Goal: Task Accomplishment & Management: Complete application form

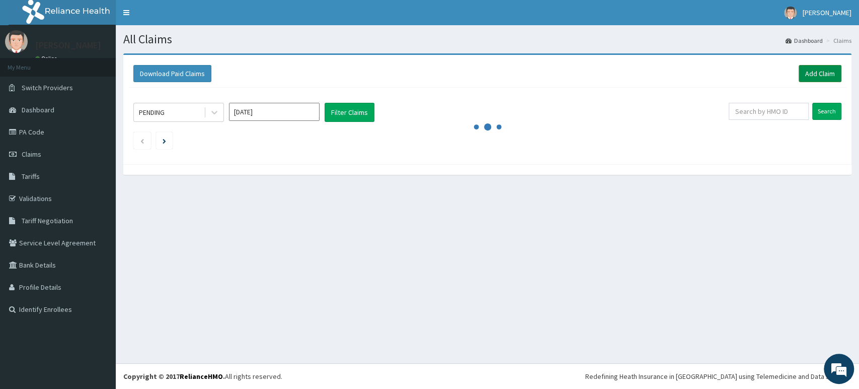
click at [814, 71] on link "Add Claim" at bounding box center [820, 73] width 43 height 17
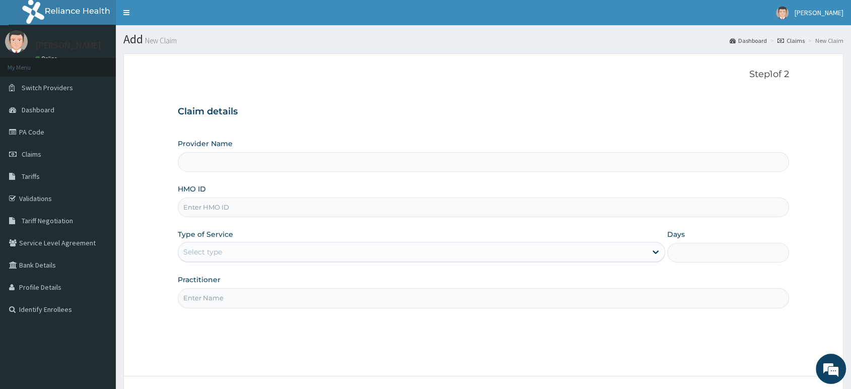
click at [246, 208] on input "HMO ID" at bounding box center [483, 207] width 611 height 20
paste input "AIP/10197/A"
type input "AIP/10197/A"
type input "Delta Crown Hospital & Maternity Home"
type input "AIP/10197/A"
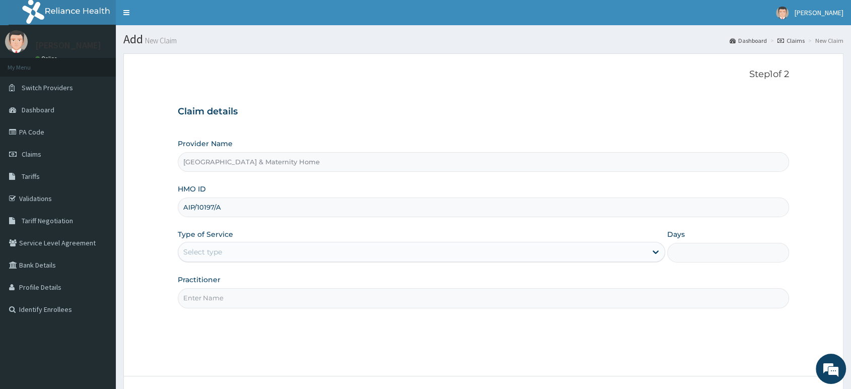
click at [258, 249] on div "Select type" at bounding box center [412, 252] width 468 height 16
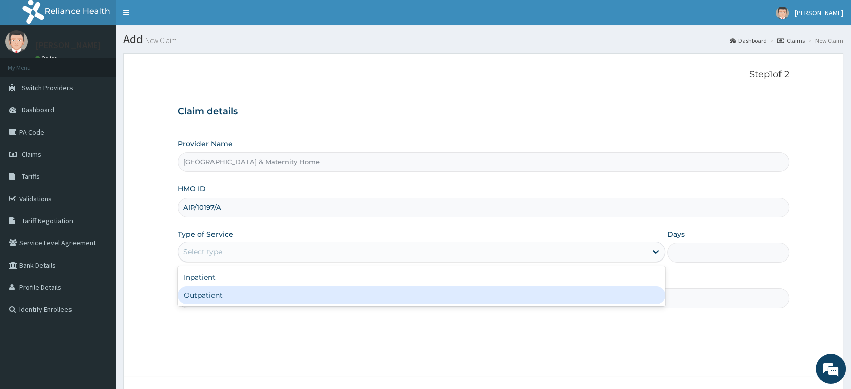
click at [227, 291] on div "Outpatient" at bounding box center [421, 295] width 487 height 18
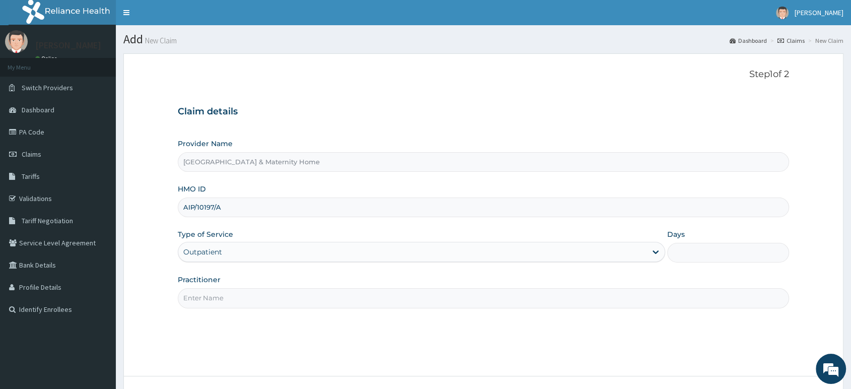
type input "1"
click at [228, 296] on input "Practitioner" at bounding box center [483, 298] width 611 height 20
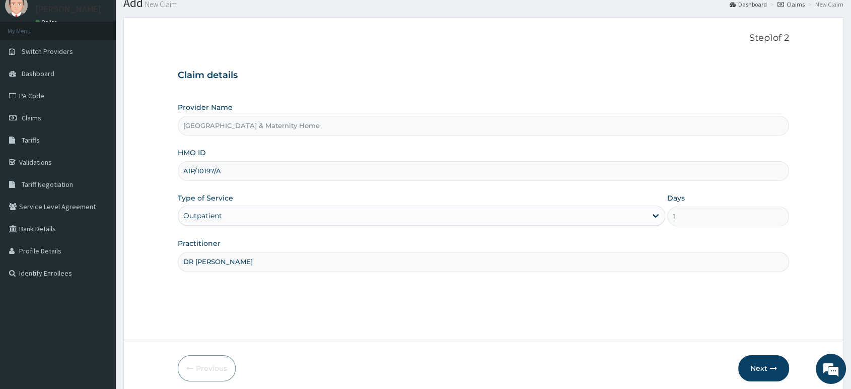
scroll to position [77, 0]
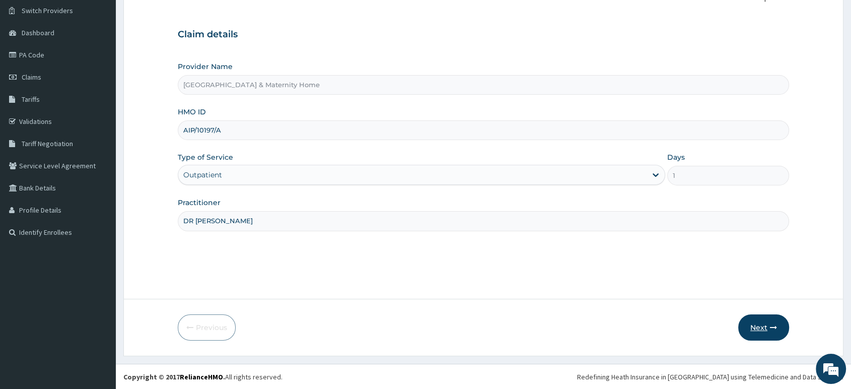
type input "DR MAMA"
click at [760, 318] on button "Next" at bounding box center [763, 327] width 51 height 26
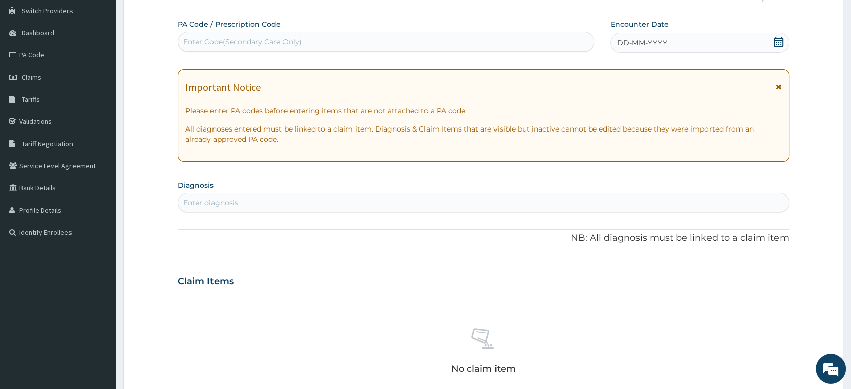
scroll to position [0, 0]
click at [782, 90] on div "Important Notice Please enter PA codes before entering items that are not attac…" at bounding box center [483, 115] width 611 height 93
click at [778, 88] on icon at bounding box center [779, 86] width 6 height 7
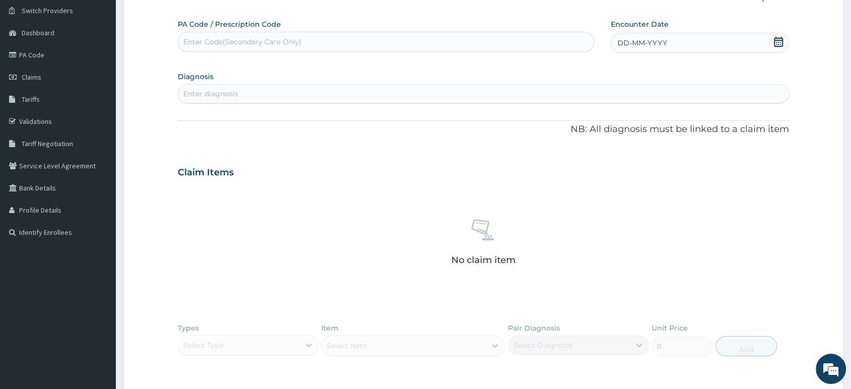
click at [775, 39] on icon at bounding box center [778, 42] width 9 height 10
click at [595, 134] on div "12" at bounding box center [599, 138] width 15 height 15
drag, startPoint x: 493, startPoint y: 92, endPoint x: 499, endPoint y: 92, distance: 5.5
click at [499, 92] on div "Enter diagnosis" at bounding box center [483, 94] width 610 height 16
type input "MYALGIA"
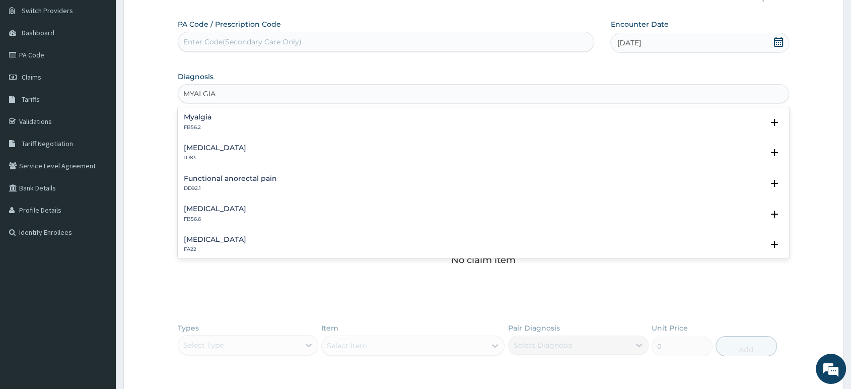
click at [216, 123] on div "Myalgia FB56.2" at bounding box center [483, 122] width 599 height 18
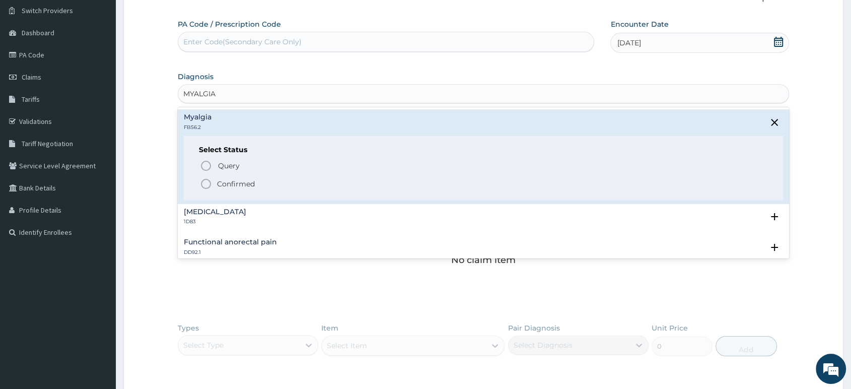
click at [224, 184] on p "Confirmed" at bounding box center [236, 184] width 38 height 10
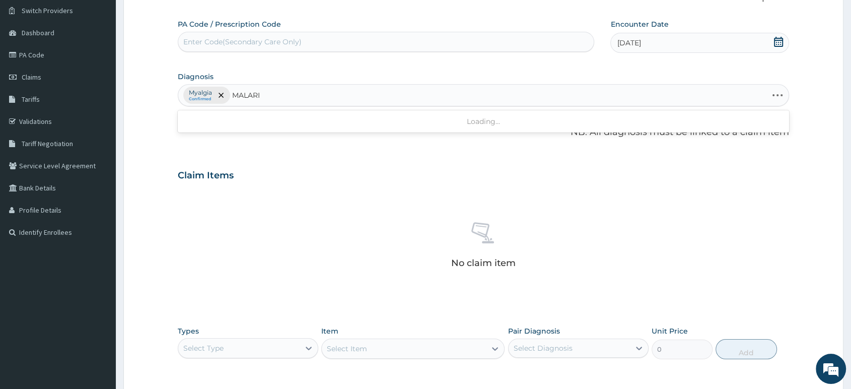
type input "MALARIA"
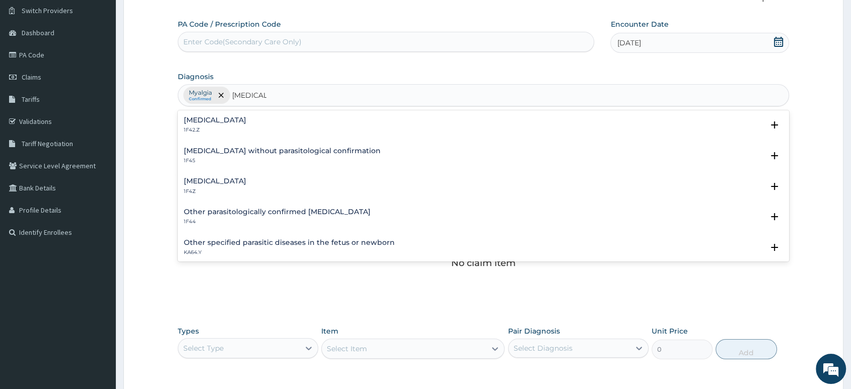
click at [244, 113] on div "Plasmodium malariae malaria without complication 1F42.Z Select Status Query Que…" at bounding box center [483, 127] width 611 height 31
click at [246, 120] on h4 "Plasmodium malariae malaria without complication" at bounding box center [215, 120] width 62 height 8
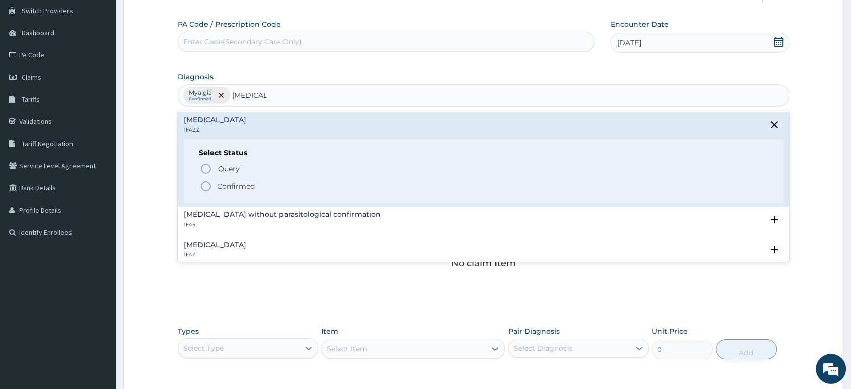
click at [229, 184] on p "Confirmed" at bounding box center [236, 186] width 38 height 10
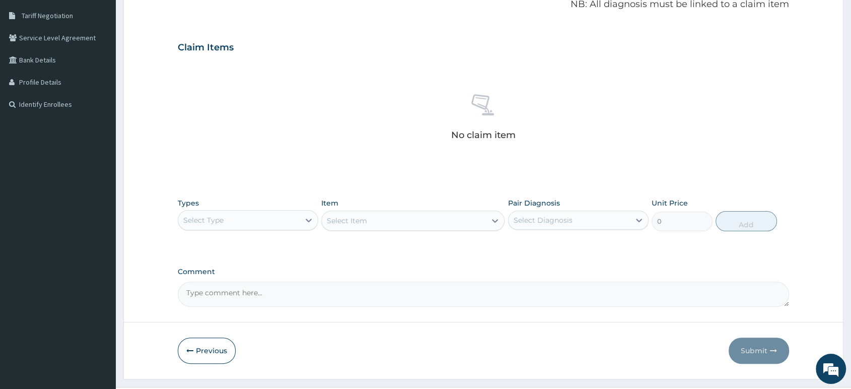
scroll to position [227, 0]
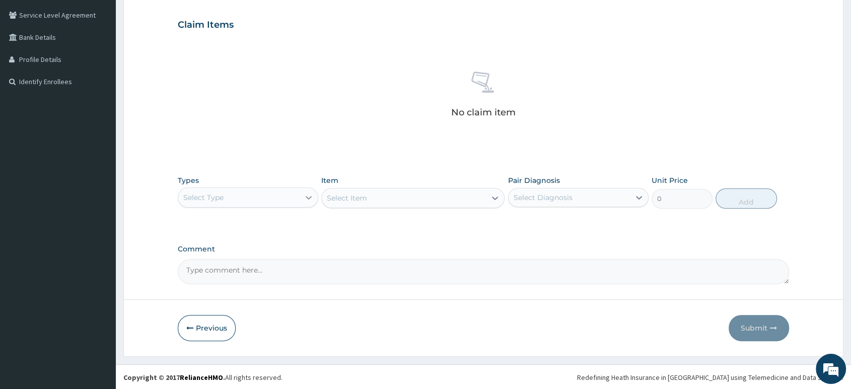
click at [301, 199] on div at bounding box center [308, 197] width 18 height 18
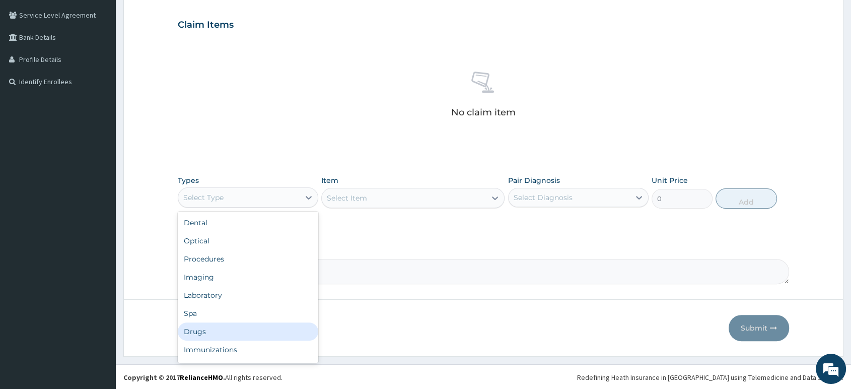
click at [217, 333] on div "Drugs" at bounding box center [248, 331] width 140 height 18
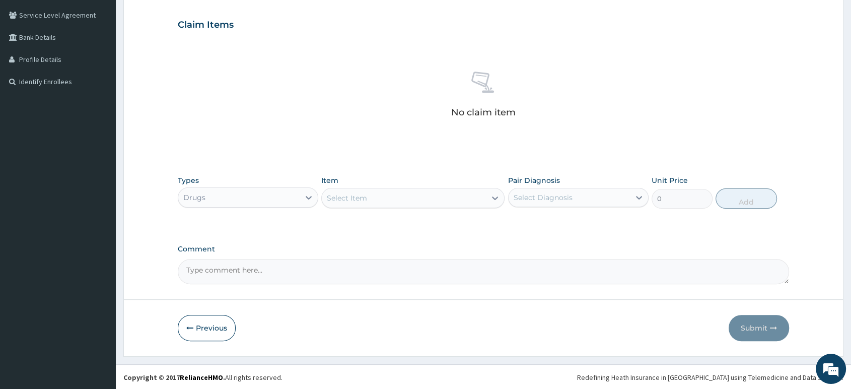
click at [372, 200] on div "Select Item" at bounding box center [404, 198] width 164 height 16
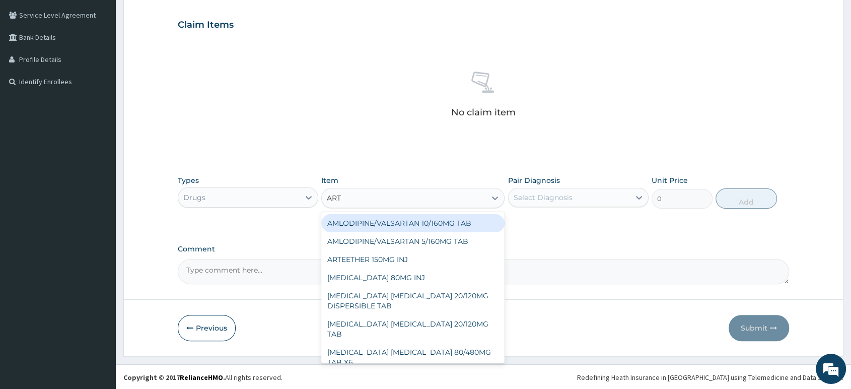
type input "ARTE"
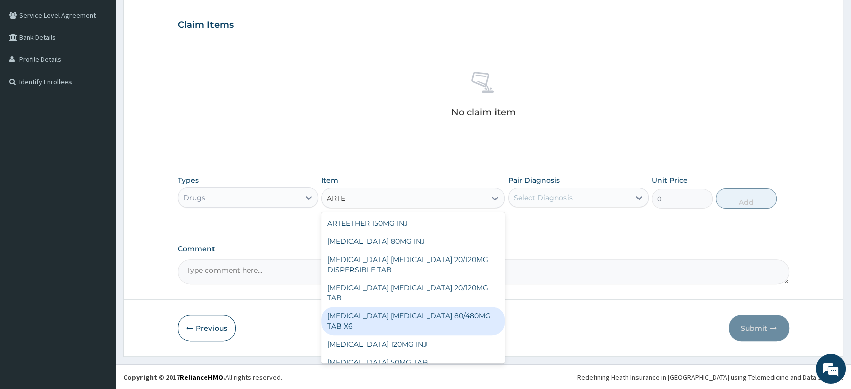
click at [431, 306] on div "ARTEMETHER LUMEFANTRINE 80/480MG TAB X6" at bounding box center [412, 320] width 183 height 28
type input "262.5"
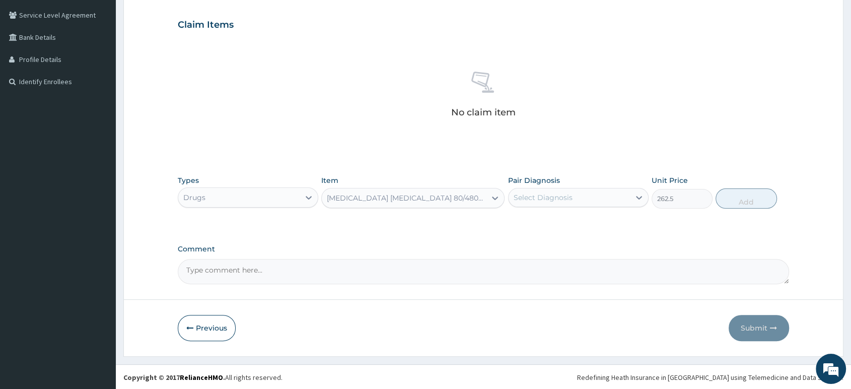
click at [583, 197] on div "Select Diagnosis" at bounding box center [568, 197] width 121 height 16
click at [552, 248] on label "Plasmodium malariae malaria without complication" at bounding box center [555, 243] width 62 height 10
checkbox input "true"
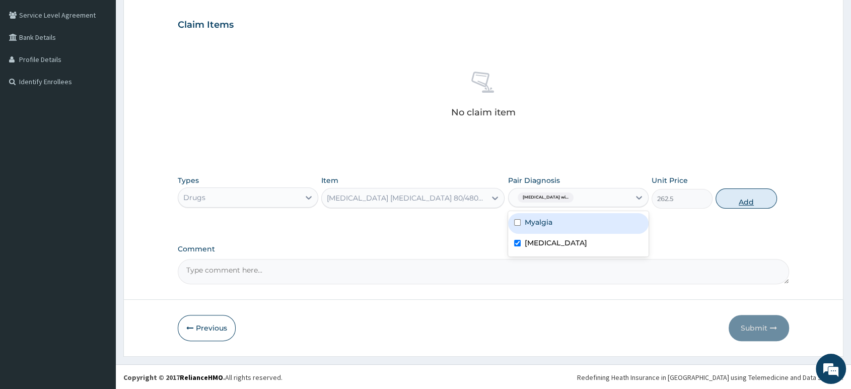
click at [725, 197] on button "Add" at bounding box center [745, 198] width 61 height 20
type input "0"
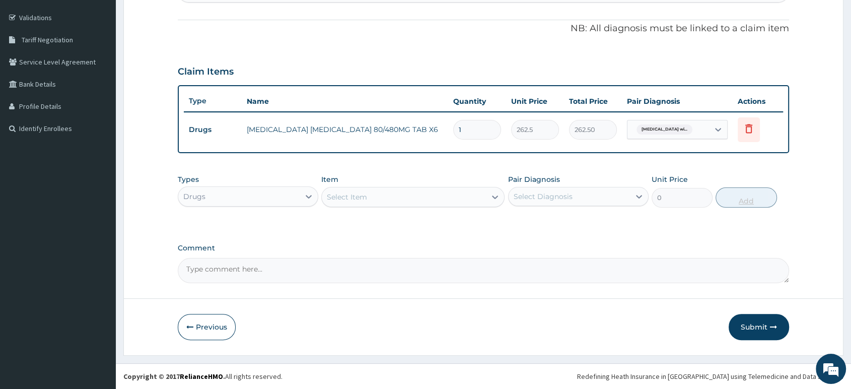
scroll to position [180, 0]
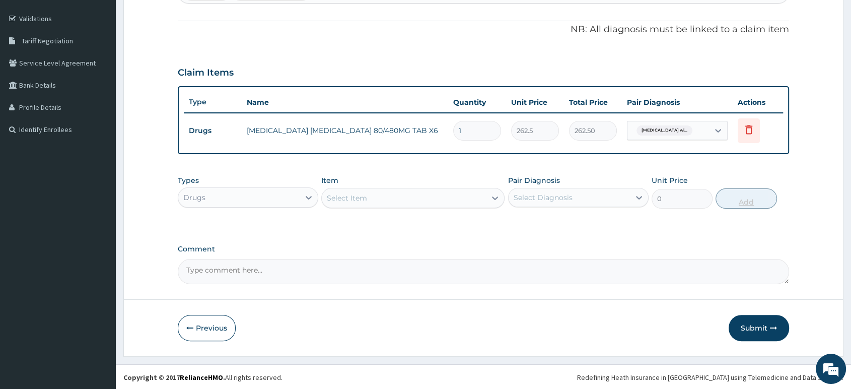
type input "0.00"
type input "6"
type input "1575.00"
type input "6"
click at [426, 205] on div "Select Item" at bounding box center [404, 198] width 164 height 16
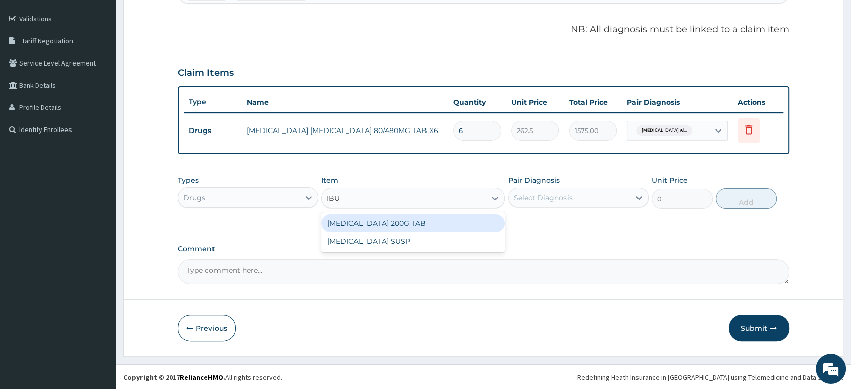
type input "IBUP"
click at [459, 222] on div "IBUPROFEN 200G TAB" at bounding box center [412, 223] width 183 height 18
type input "52.5"
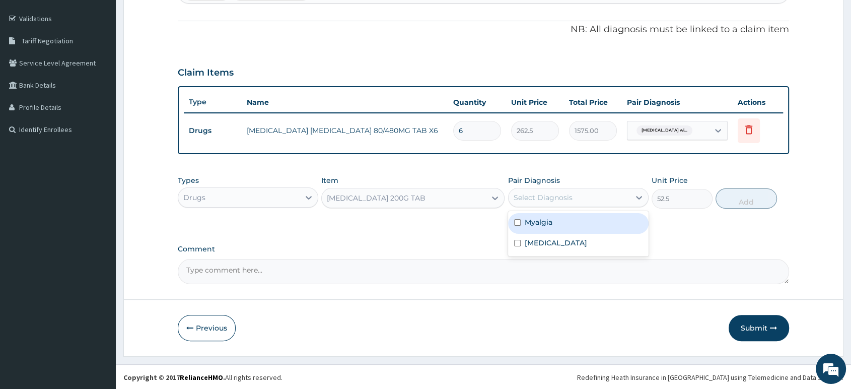
click at [534, 197] on div "Select Diagnosis" at bounding box center [542, 197] width 59 height 10
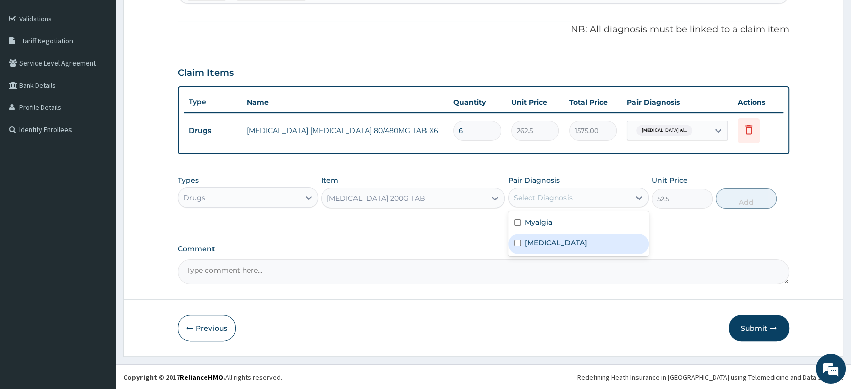
click at [560, 245] on label "Plasmodium malariae malaria without complication" at bounding box center [555, 243] width 62 height 10
checkbox input "true"
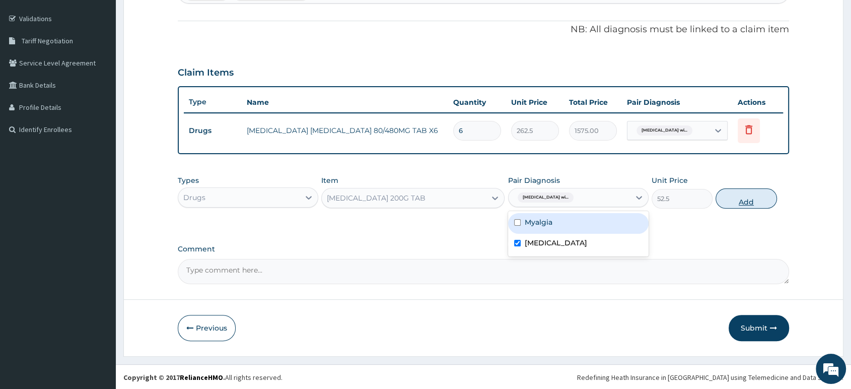
click at [753, 194] on button "Add" at bounding box center [745, 198] width 61 height 20
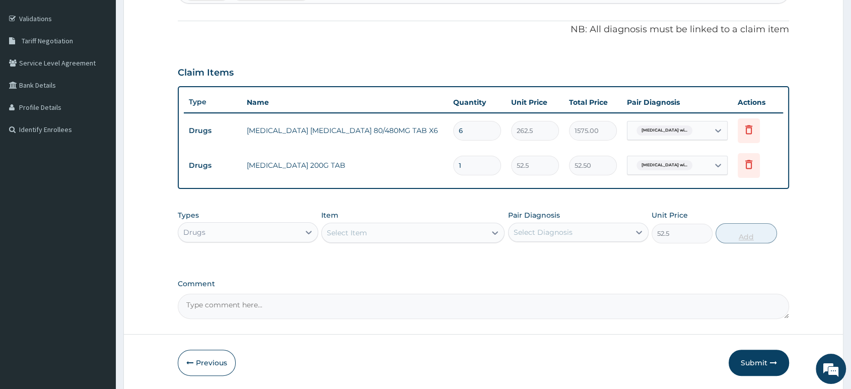
type input "0"
type input "10"
type input "525.00"
type input "10"
click at [459, 235] on div "Select Item" at bounding box center [404, 232] width 164 height 16
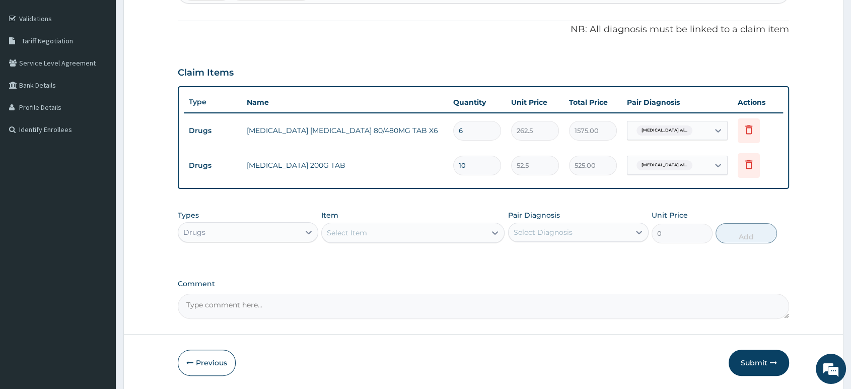
click at [273, 15] on div "PA Code / Prescription Code Enter Code(Secondary Care Only) Encounter Date 12-1…" at bounding box center [483, 117] width 611 height 402
click at [379, 235] on div "Select Item" at bounding box center [404, 232] width 164 height 16
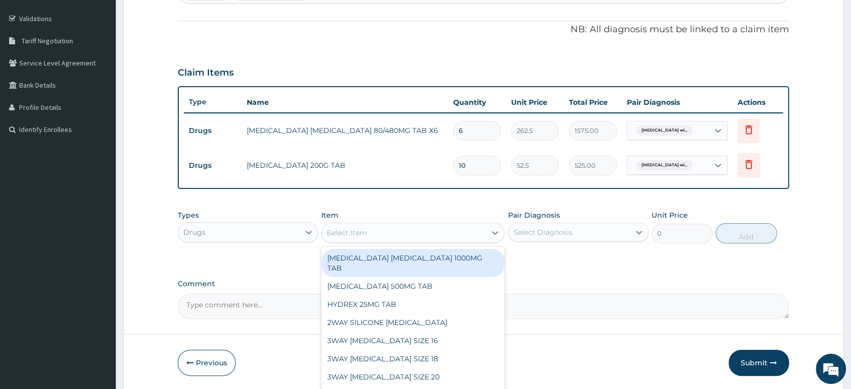
type input "M"
type input "NEURO"
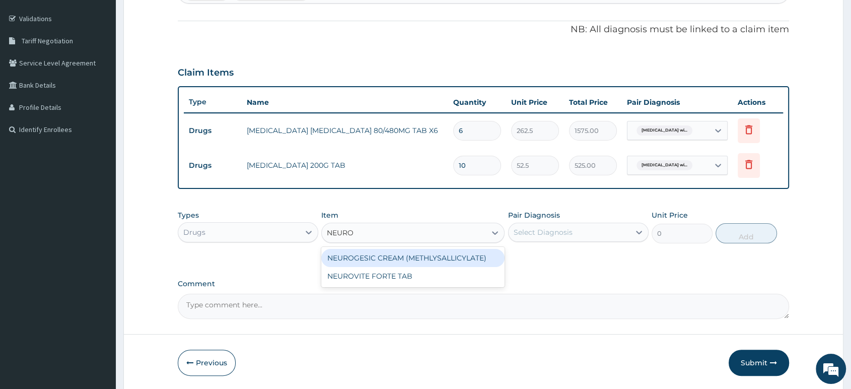
click at [413, 253] on div "NEUROGESIC CREAM (METHLYSALLICYLATE)" at bounding box center [412, 258] width 183 height 18
type input "1181.25"
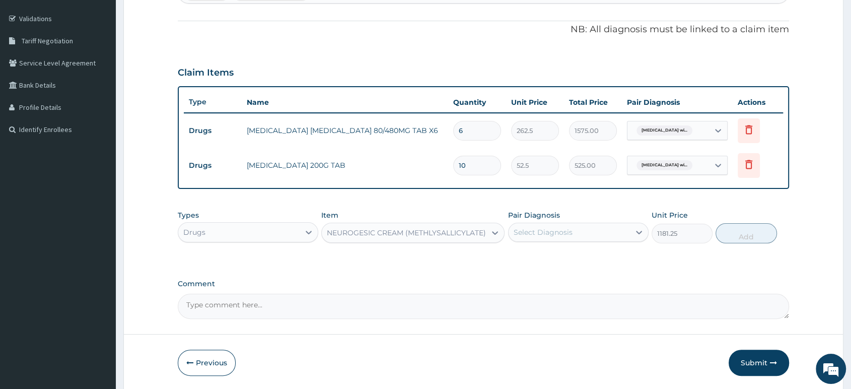
click at [572, 232] on div "Select Diagnosis" at bounding box center [568, 232] width 121 height 16
click at [581, 262] on div "Myalgia" at bounding box center [578, 258] width 140 height 21
checkbox input "true"
click at [742, 234] on button "Add" at bounding box center [745, 233] width 61 height 20
type input "0"
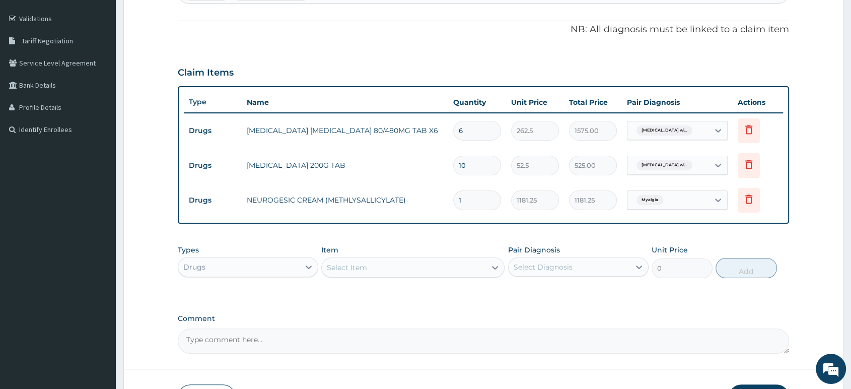
click at [407, 241] on div "Types Drugs Item Select Item Pair Diagnosis Select Diagnosis Unit Price 0 Add" at bounding box center [483, 261] width 611 height 43
click at [406, 265] on div "Select Item" at bounding box center [404, 267] width 164 height 16
type input "AMOX"
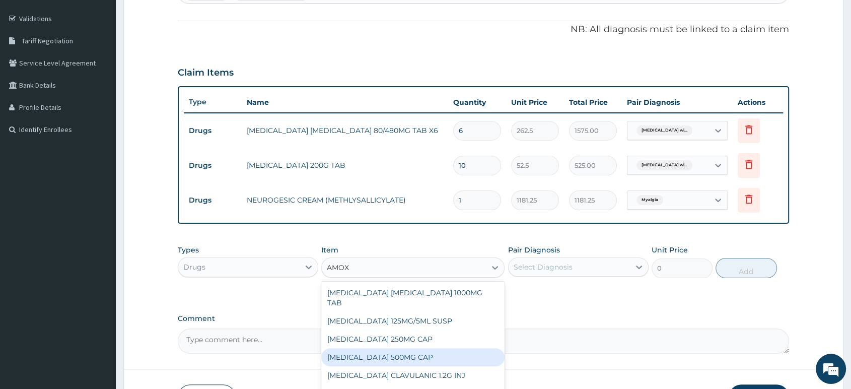
click at [382, 350] on div "AMOXICILLIN 500MG CAP" at bounding box center [412, 357] width 183 height 18
type input "35"
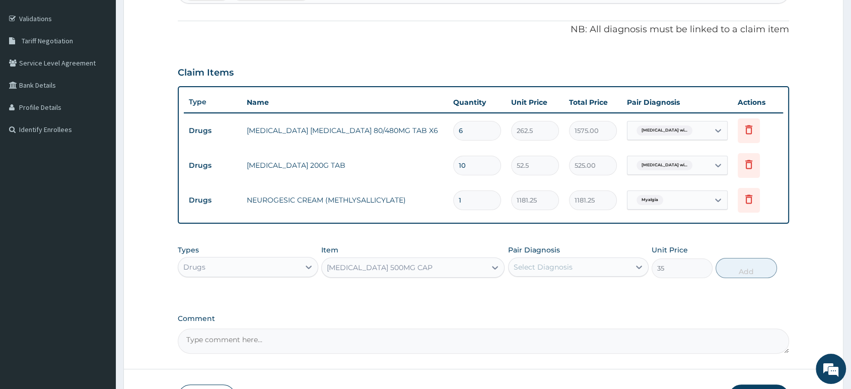
click at [580, 270] on div "Select Diagnosis" at bounding box center [568, 267] width 121 height 16
click at [561, 315] on label "Plasmodium malariae malaria without complication" at bounding box center [555, 312] width 62 height 10
checkbox input "true"
click at [744, 269] on button "Add" at bounding box center [745, 268] width 61 height 20
type input "0"
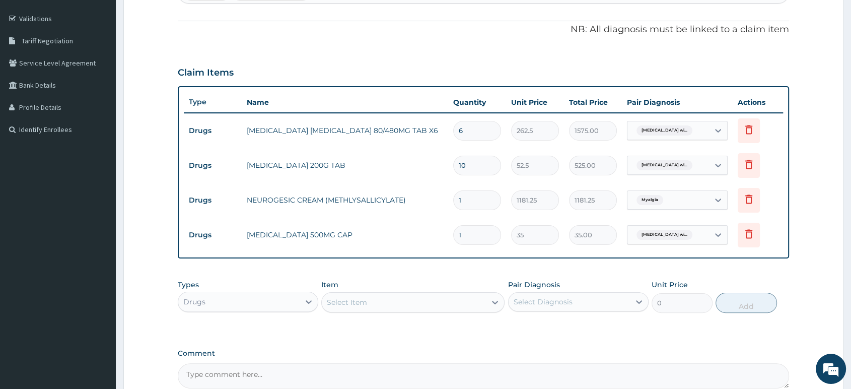
type input "15"
type input "525.00"
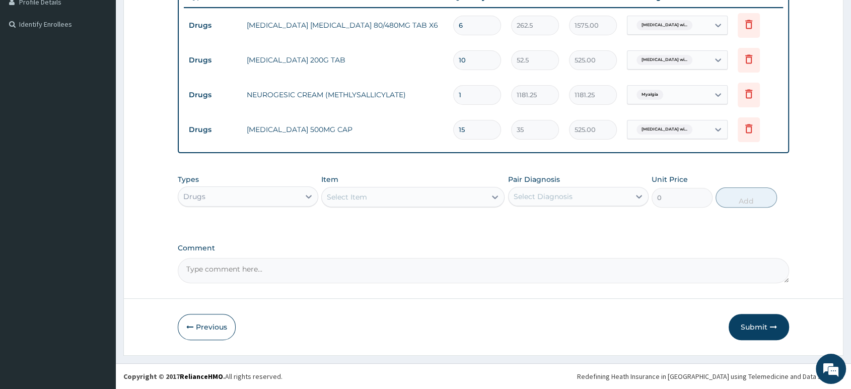
type input "15"
click at [282, 205] on div "Drugs" at bounding box center [248, 196] width 140 height 20
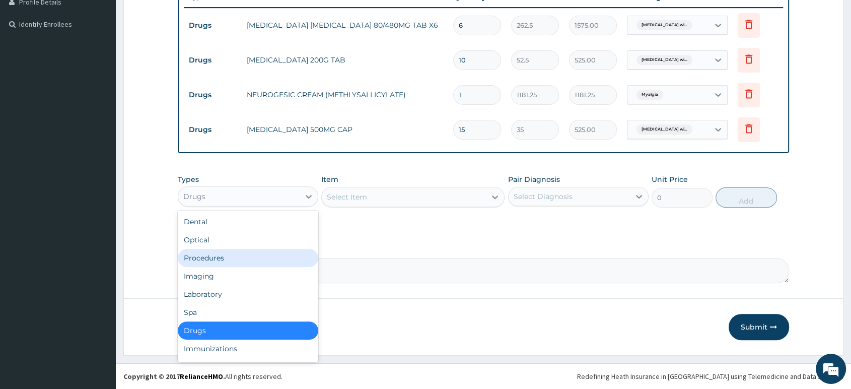
click at [266, 261] on div "Procedures" at bounding box center [248, 258] width 140 height 18
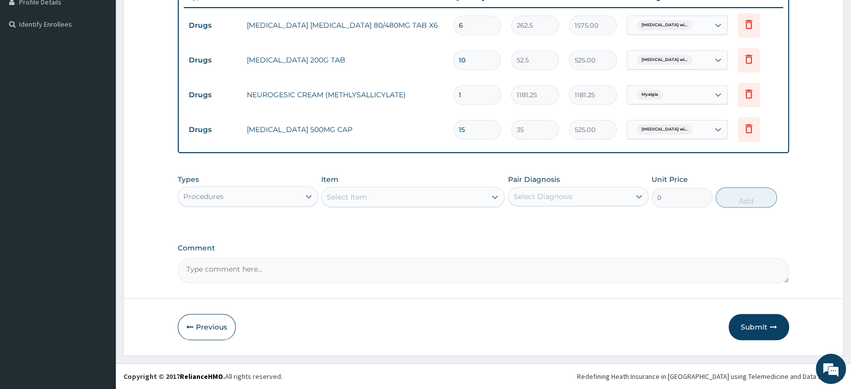
click at [434, 198] on div "Select Item" at bounding box center [404, 197] width 164 height 16
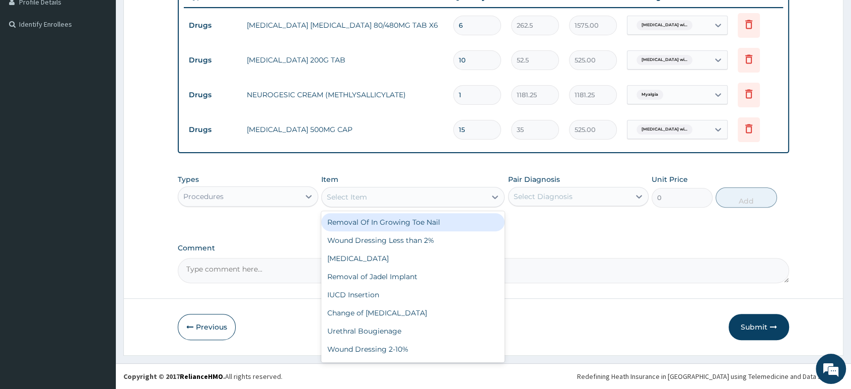
click at [434, 198] on div "Select Item" at bounding box center [404, 197] width 164 height 16
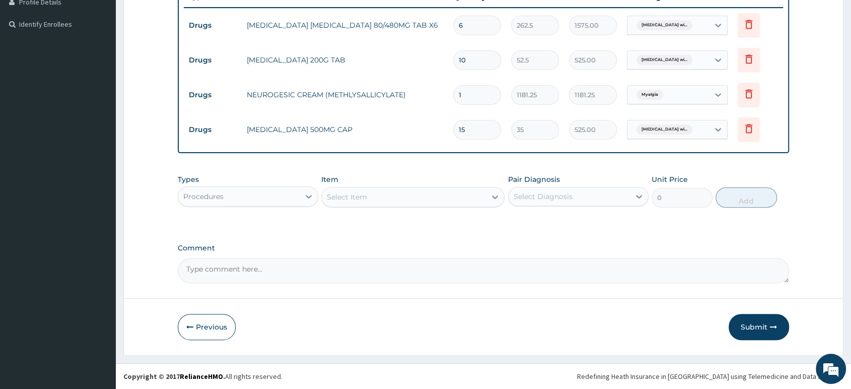
click at [435, 198] on div "Select Item" at bounding box center [404, 197] width 164 height 16
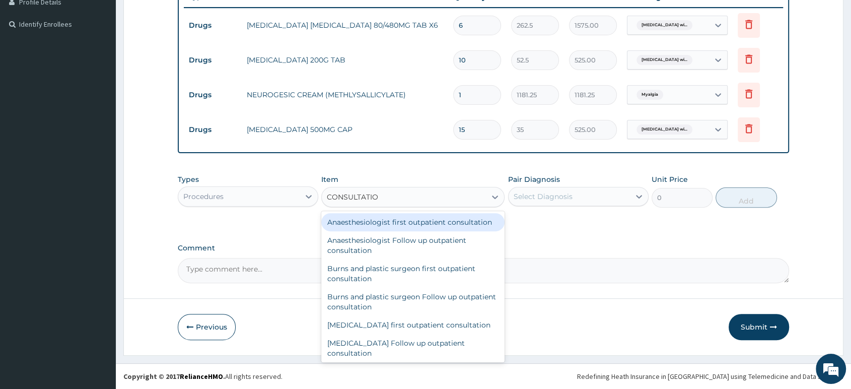
type input "CONSULTATION"
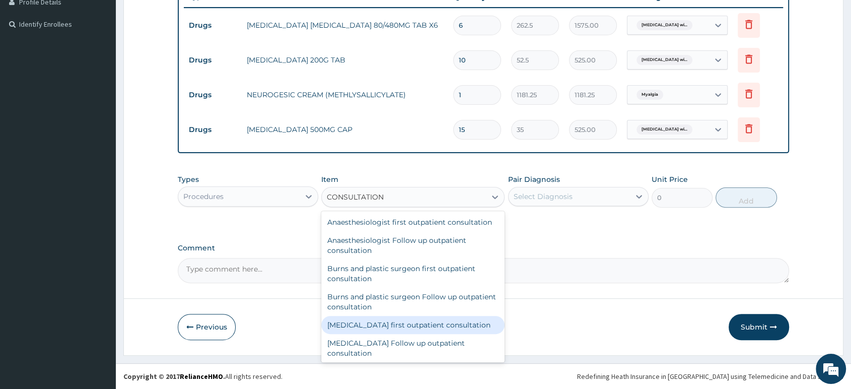
scroll to position [56, 0]
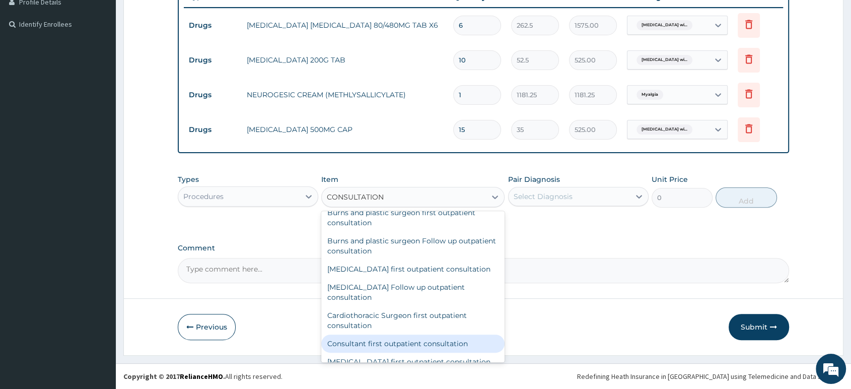
click at [444, 352] on div "Consultant first outpatient consultation" at bounding box center [412, 343] width 183 height 18
type input "15000"
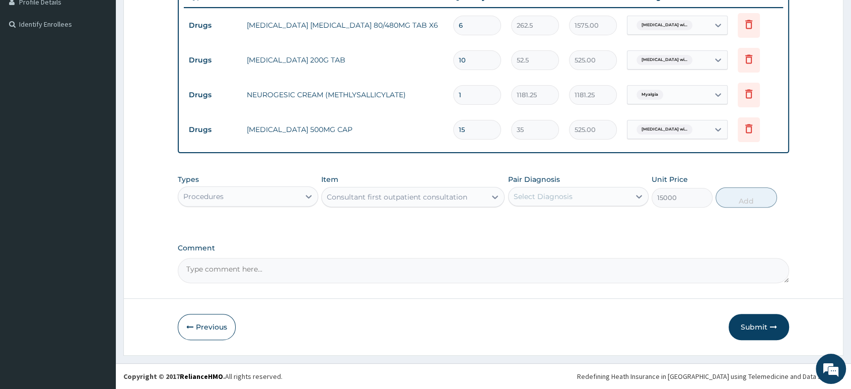
click at [481, 197] on div "Consultant first outpatient consultation" at bounding box center [404, 197] width 164 height 16
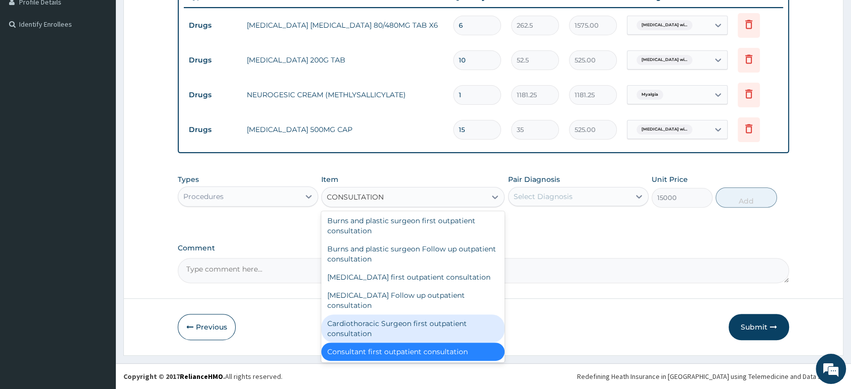
scroll to position [0, 0]
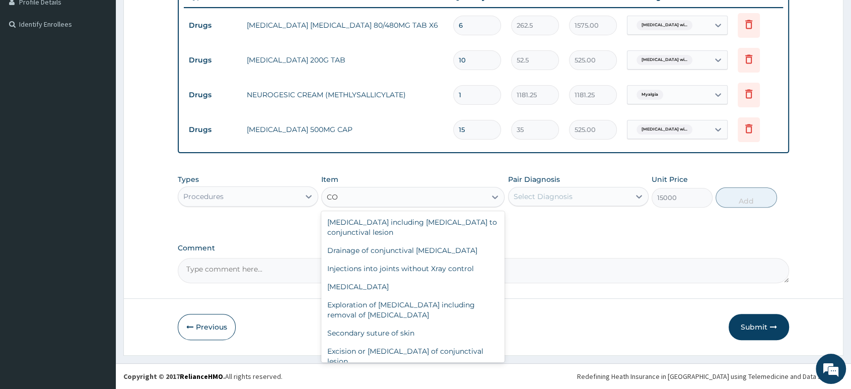
type input "C"
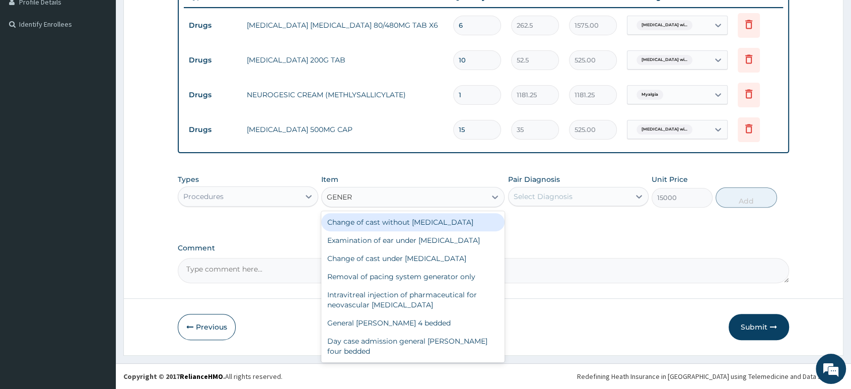
type input "GENERA"
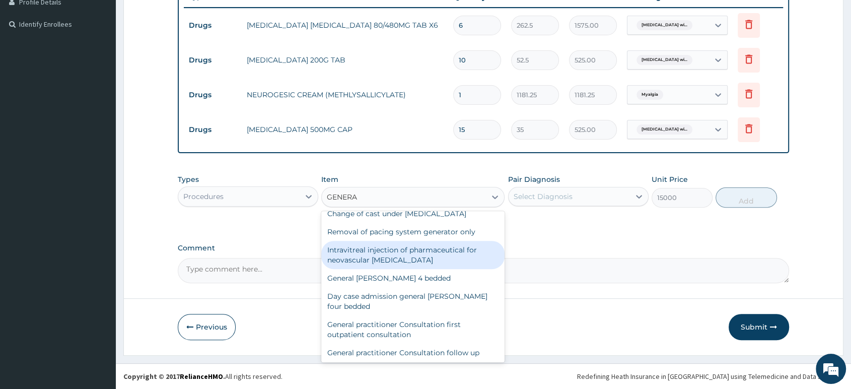
scroll to position [56, 0]
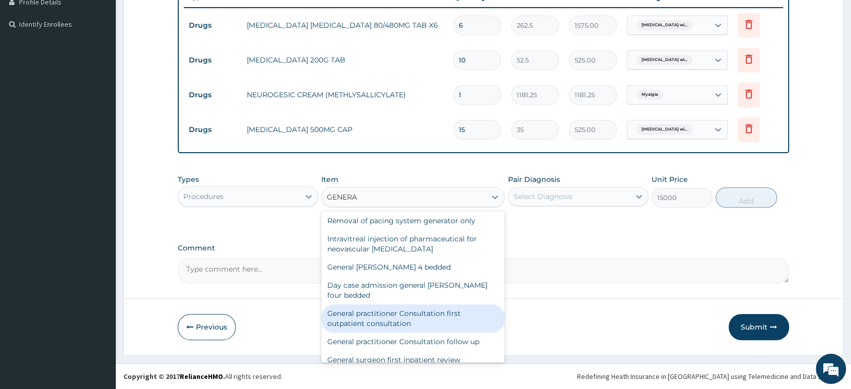
click at [439, 330] on div "General practitioner Consultation first outpatient consultation" at bounding box center [412, 318] width 183 height 28
type input "2500"
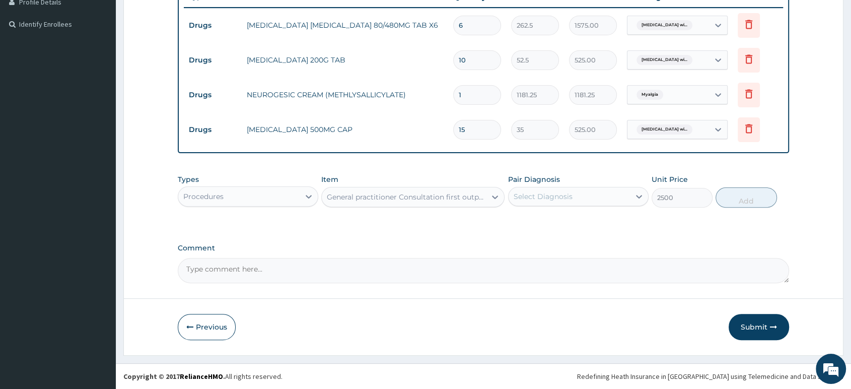
drag, startPoint x: 571, startPoint y: 193, endPoint x: 570, endPoint y: 203, distance: 10.6
click at [570, 193] on div "Select Diagnosis" at bounding box center [542, 196] width 59 height 10
click at [564, 227] on div "Myalgia" at bounding box center [578, 222] width 140 height 21
checkbox input "true"
click at [756, 203] on button "Add" at bounding box center [745, 197] width 61 height 20
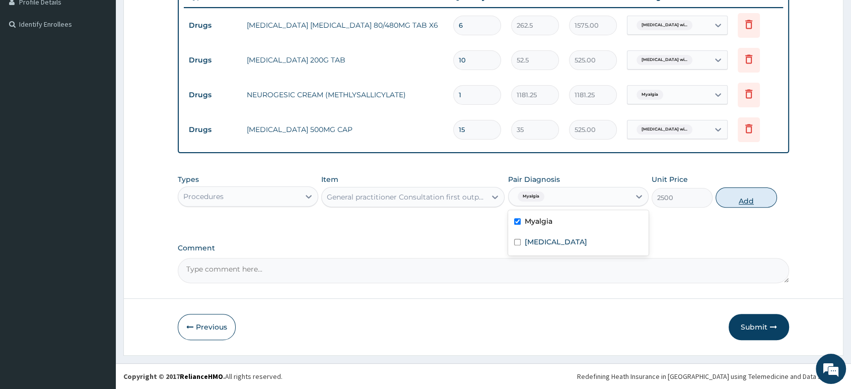
type input "0"
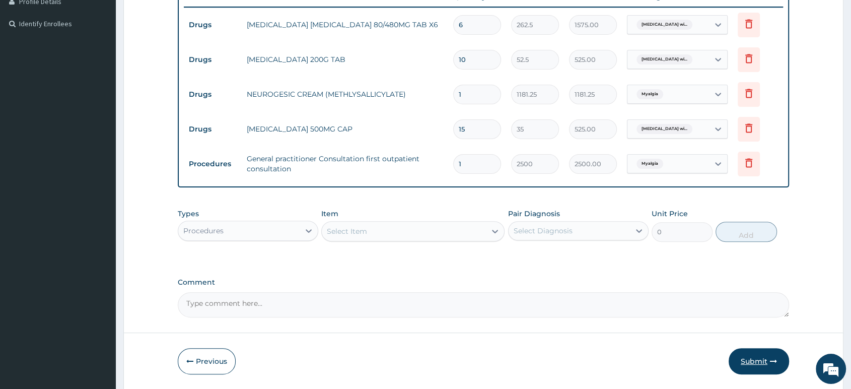
click at [747, 362] on button "Submit" at bounding box center [758, 361] width 60 height 26
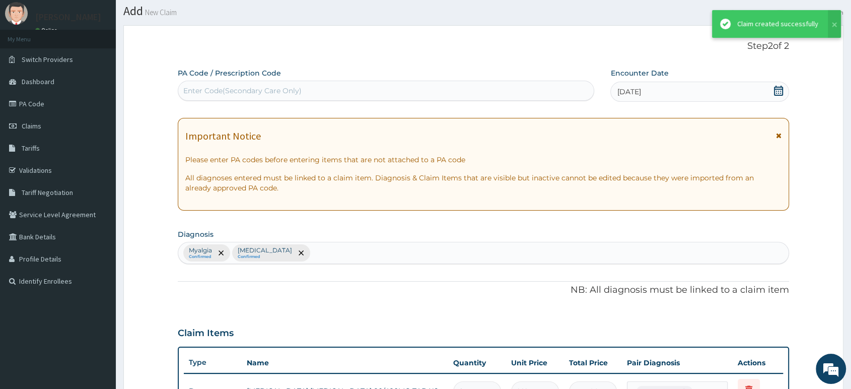
scroll to position [285, 0]
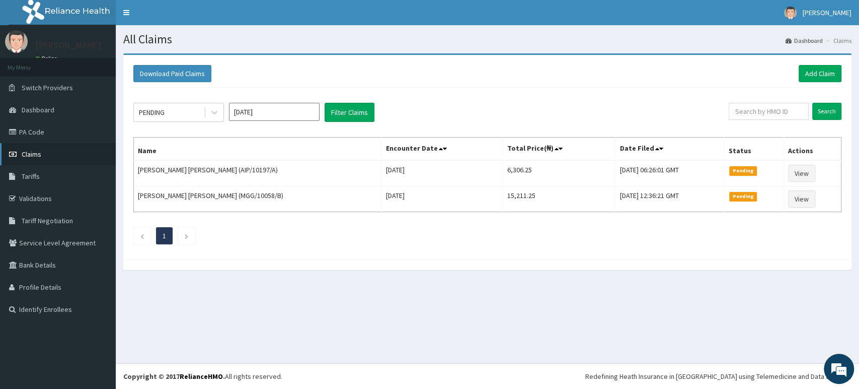
click at [36, 155] on span "Claims" at bounding box center [32, 153] width 20 height 9
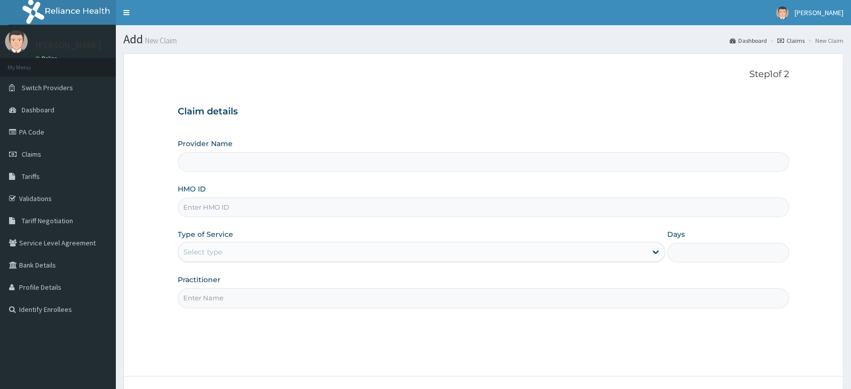
click at [335, 212] on input "HMO ID" at bounding box center [483, 207] width 611 height 20
type input "[GEOGRAPHIC_DATA] & Maternity Home"
type input "DGB/10028/B"
click at [324, 261] on div "Select type" at bounding box center [421, 252] width 487 height 20
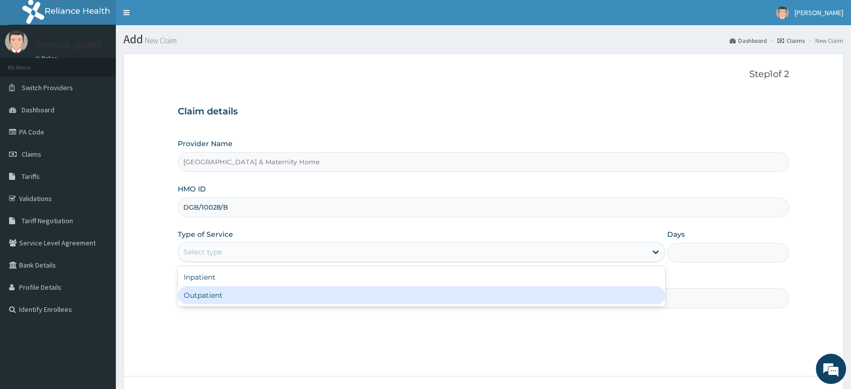
click at [308, 293] on div "Outpatient" at bounding box center [421, 295] width 487 height 18
type input "1"
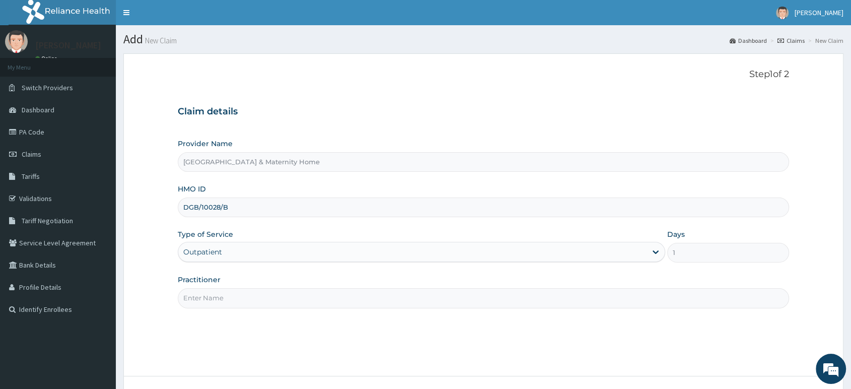
click at [306, 294] on input "Practitioner" at bounding box center [483, 298] width 611 height 20
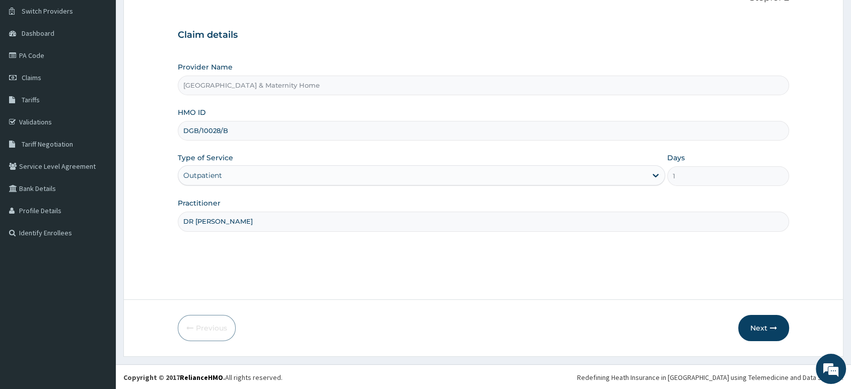
scroll to position [77, 0]
type input "DR MAMA"
click at [763, 320] on button "Next" at bounding box center [763, 327] width 51 height 26
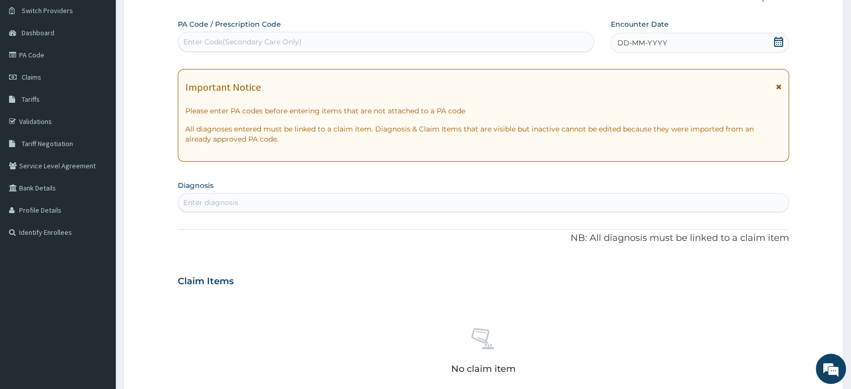
click at [777, 83] on icon at bounding box center [779, 86] width 6 height 7
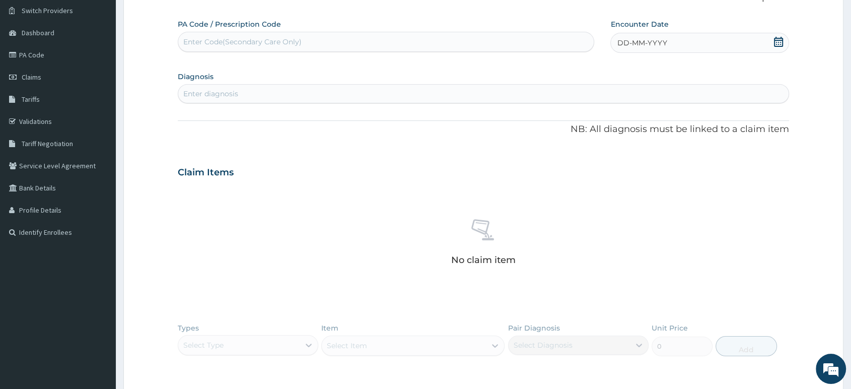
click at [778, 39] on icon at bounding box center [778, 42] width 9 height 10
click at [605, 135] on div "12" at bounding box center [599, 138] width 15 height 15
click at [575, 86] on div "Enter diagnosis" at bounding box center [483, 94] width 610 height 16
type input "OSTEO"
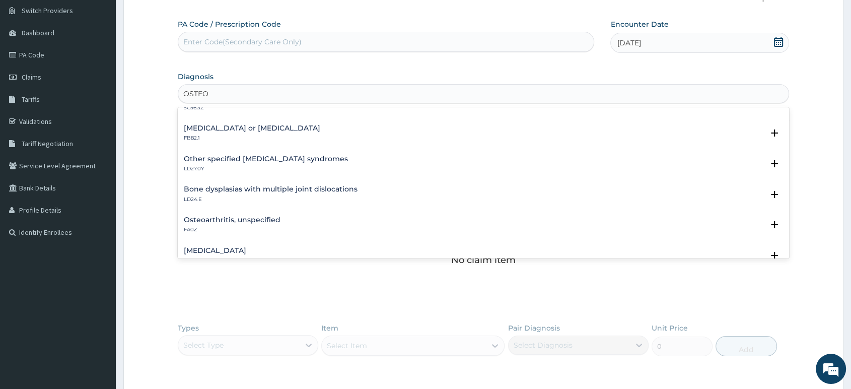
scroll to position [112, 0]
click at [229, 221] on h4 "Osteoarthritis, unspecified" at bounding box center [232, 219] width 97 height 8
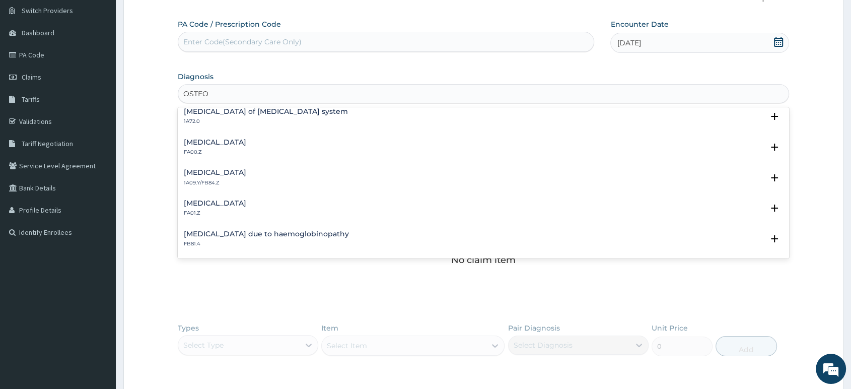
scroll to position [727, 0]
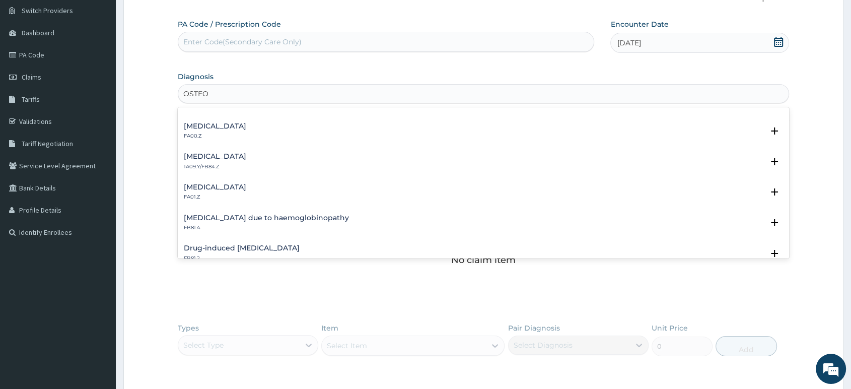
click at [243, 190] on h4 "Osteoarthritis of knee, unspecified" at bounding box center [215, 187] width 62 height 8
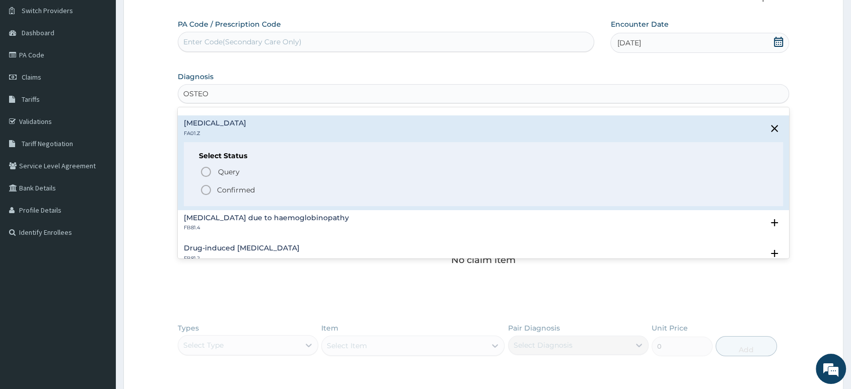
click at [235, 192] on p "Confirmed" at bounding box center [236, 190] width 38 height 10
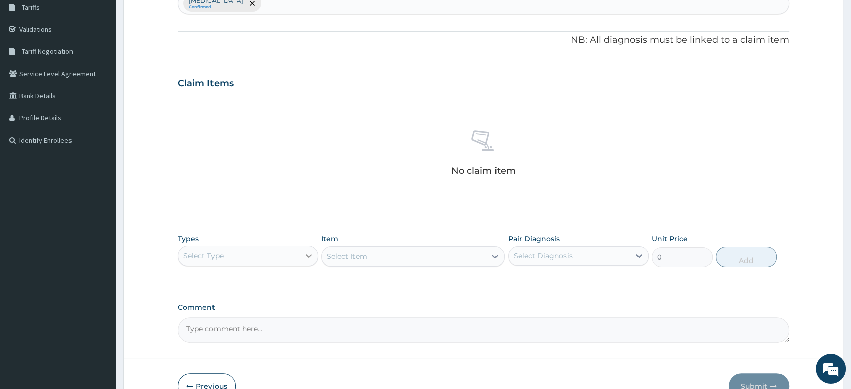
scroll to position [227, 0]
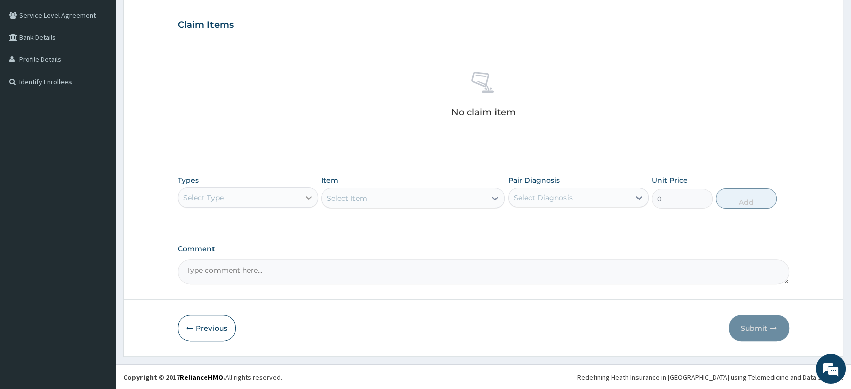
click at [302, 191] on div at bounding box center [308, 197] width 18 height 18
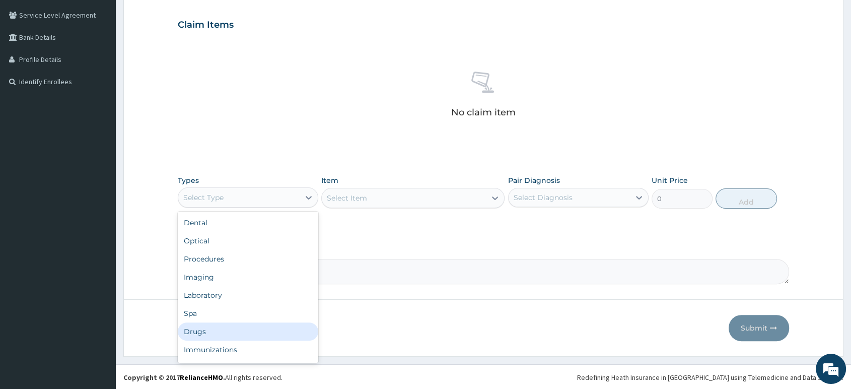
click at [218, 332] on div "Drugs" at bounding box center [248, 331] width 140 height 18
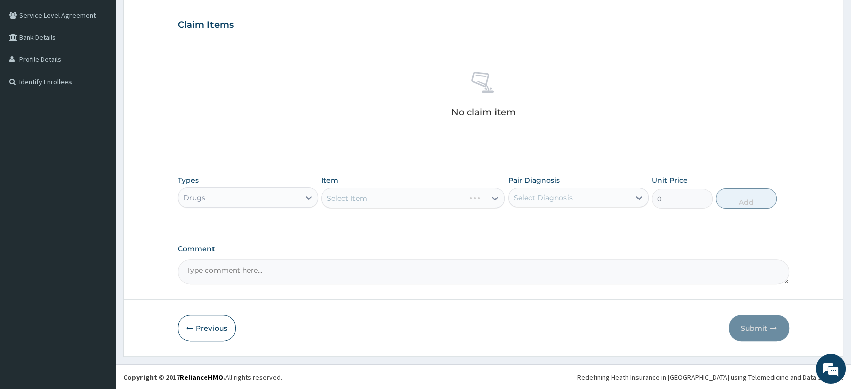
click at [406, 198] on div "Select Item" at bounding box center [412, 198] width 183 height 20
click at [406, 197] on div "Select Item" at bounding box center [412, 198] width 183 height 20
click at [407, 197] on div "Select Item" at bounding box center [412, 198] width 183 height 20
click at [455, 203] on div "Select Item" at bounding box center [404, 198] width 164 height 16
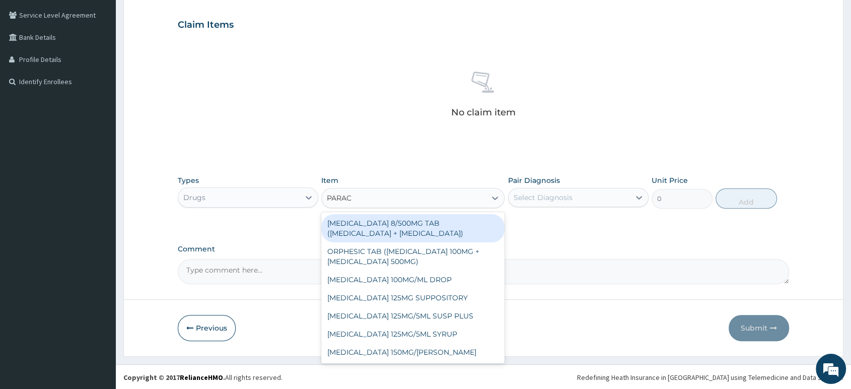
type input "PARACE"
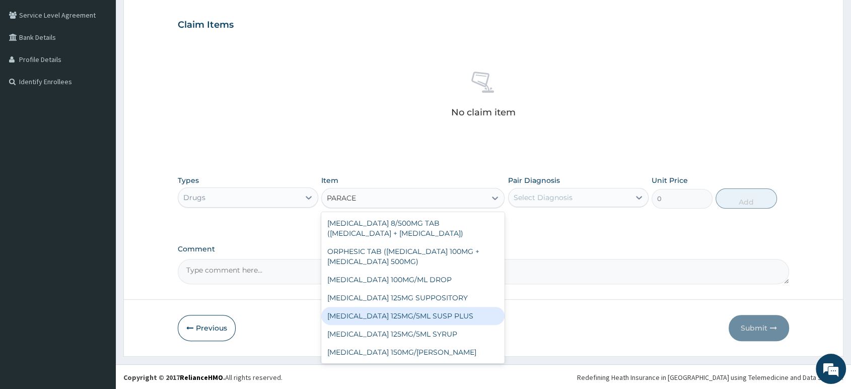
scroll to position [54, 0]
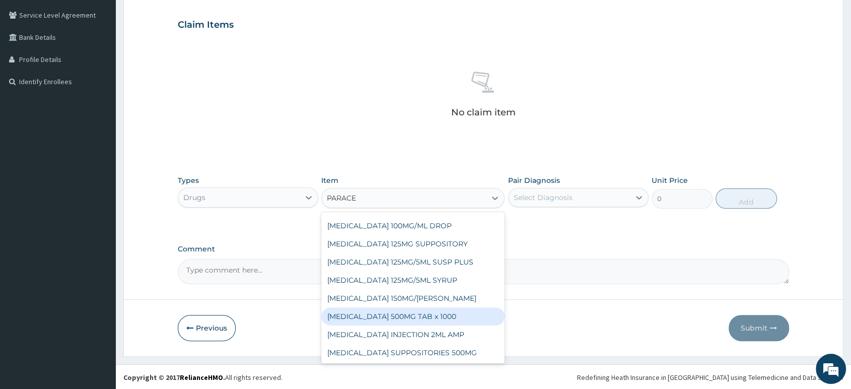
click at [447, 316] on div "PARACETAMOL 500MG TAB x 1000" at bounding box center [412, 316] width 183 height 18
type input "11.025"
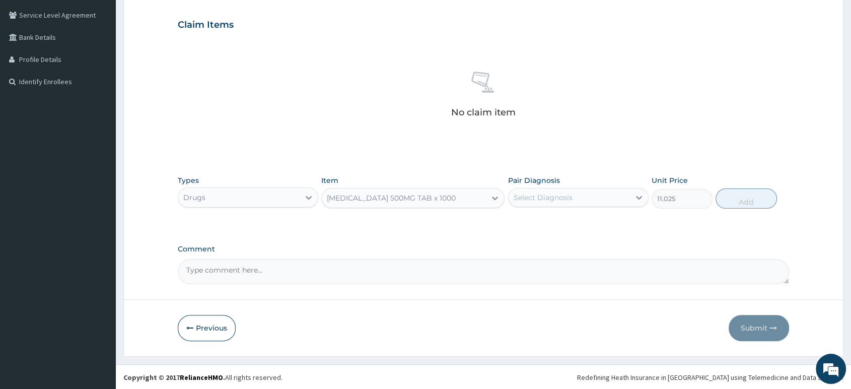
click at [585, 197] on div "Select Diagnosis" at bounding box center [568, 197] width 121 height 16
click at [561, 220] on label "Osteoarthritis of knee, unspecified" at bounding box center [555, 222] width 62 height 10
checkbox input "true"
click at [745, 204] on button "Add" at bounding box center [745, 198] width 61 height 20
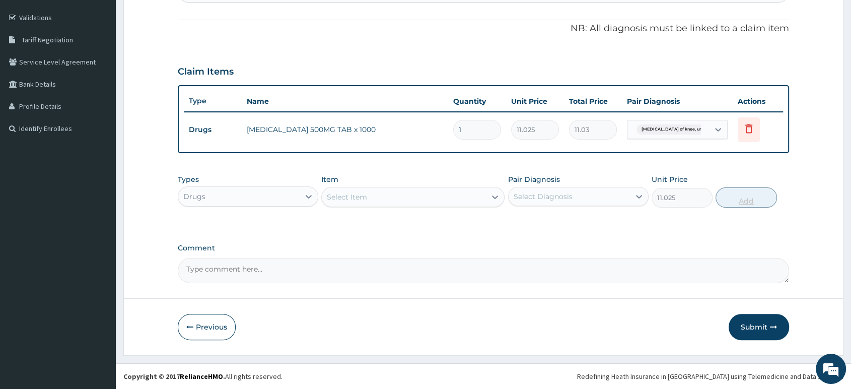
type input "0"
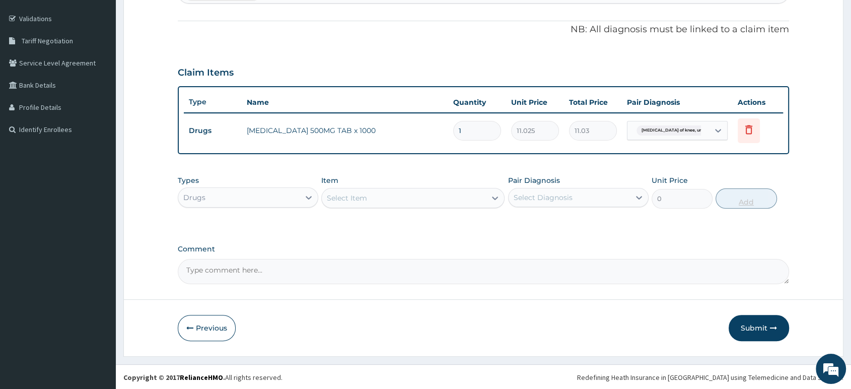
type input "15"
type input "165.38"
type input "15"
click at [467, 198] on div "Select Item" at bounding box center [404, 198] width 164 height 16
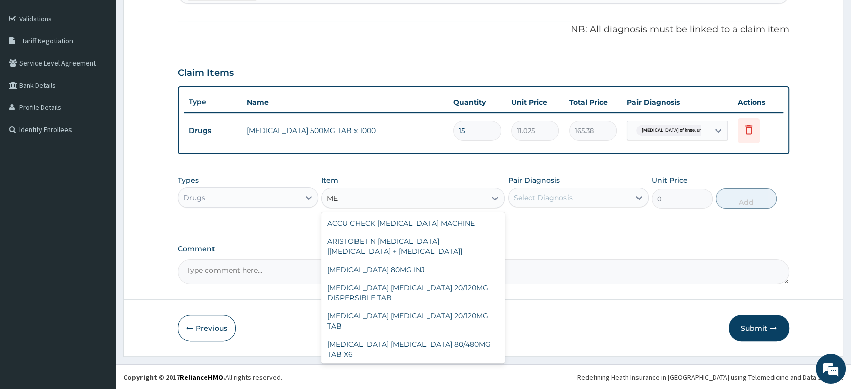
type input "M"
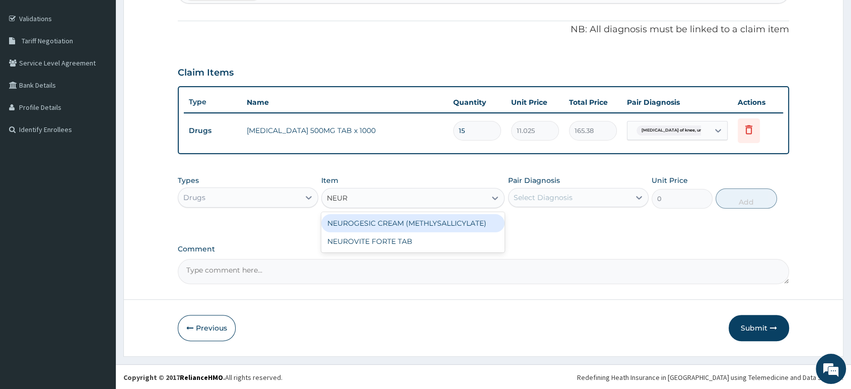
type input "NEURO"
click at [468, 216] on div "NEUROGESIC CREAM (METHLYSALLICYLATE)" at bounding box center [412, 223] width 183 height 18
type input "1181.25"
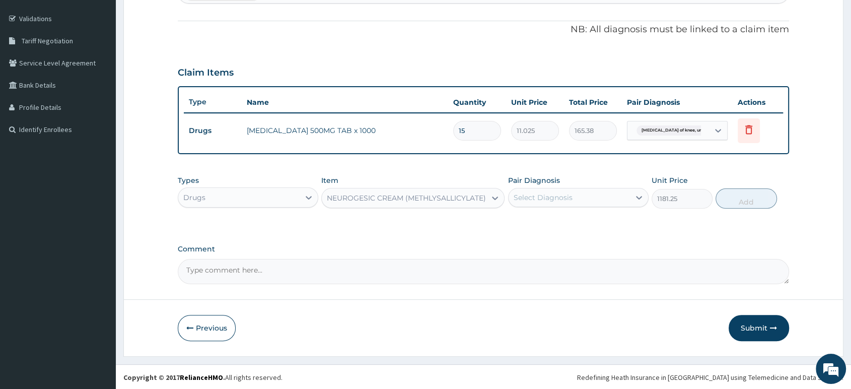
click at [545, 198] on div "Select Diagnosis" at bounding box center [542, 197] width 59 height 10
click at [550, 224] on label "Osteoarthritis of knee, unspecified" at bounding box center [555, 222] width 62 height 10
checkbox input "true"
click at [738, 204] on button "Add" at bounding box center [745, 198] width 61 height 20
type input "0"
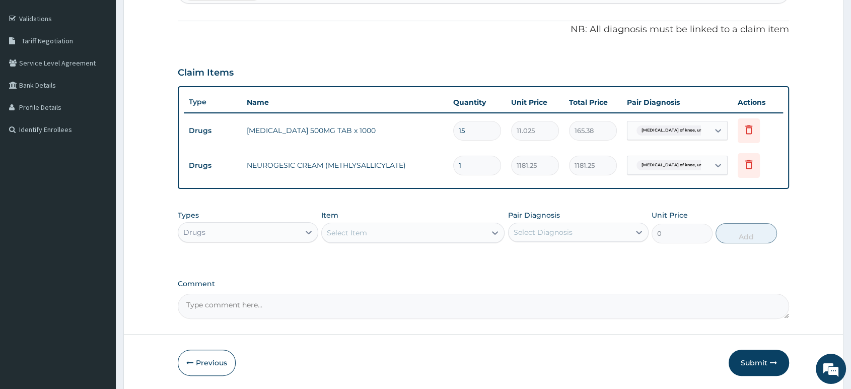
type input "15"
type input "17718.75"
type input "15"
click at [346, 227] on div "Select Item" at bounding box center [347, 232] width 40 height 10
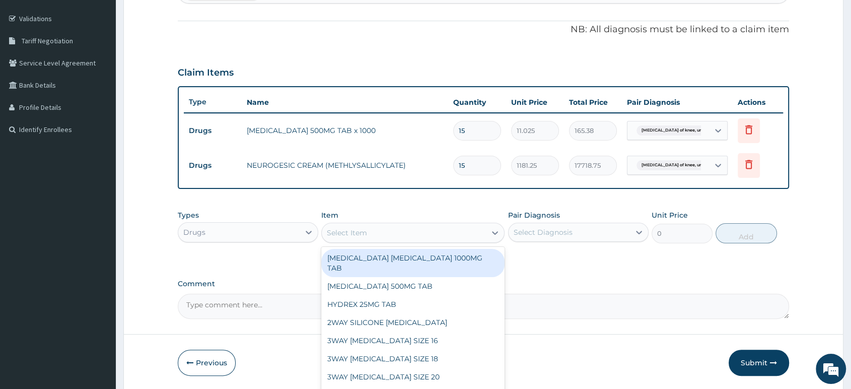
click at [295, 279] on label "Comment" at bounding box center [483, 283] width 611 height 9
click at [295, 293] on textarea "Comment" at bounding box center [483, 305] width 611 height 25
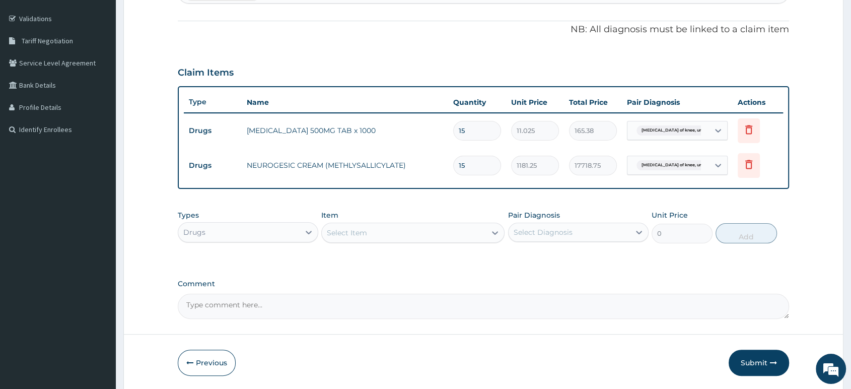
click at [299, 235] on div "Drugs" at bounding box center [238, 232] width 121 height 16
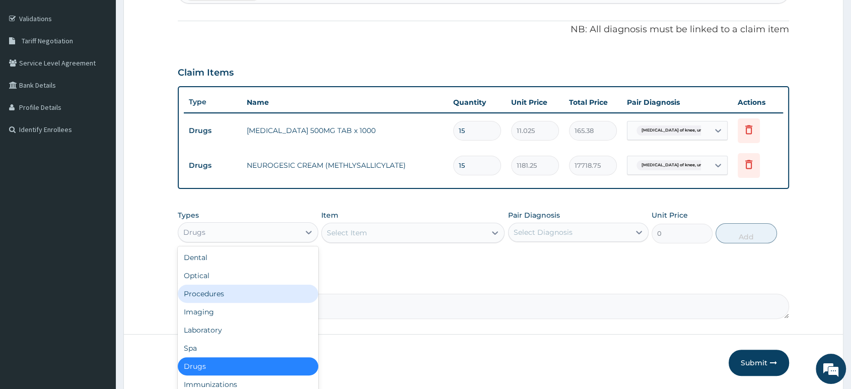
click at [259, 295] on div "Procedures" at bounding box center [248, 293] width 140 height 18
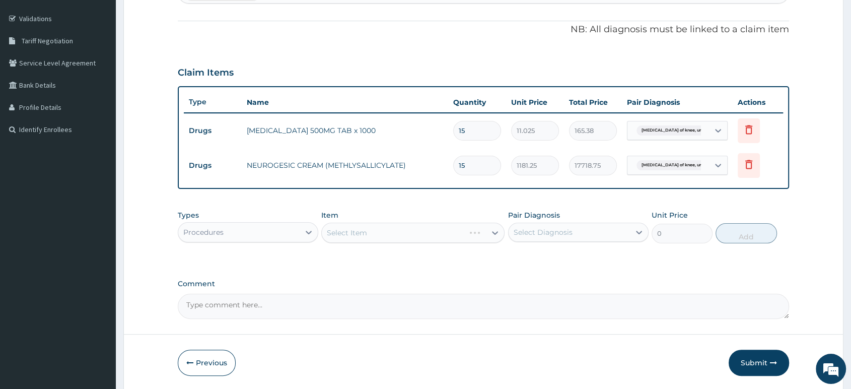
click at [389, 232] on div "Select Item" at bounding box center [412, 232] width 183 height 20
click at [437, 237] on div "Select Item" at bounding box center [404, 232] width 164 height 16
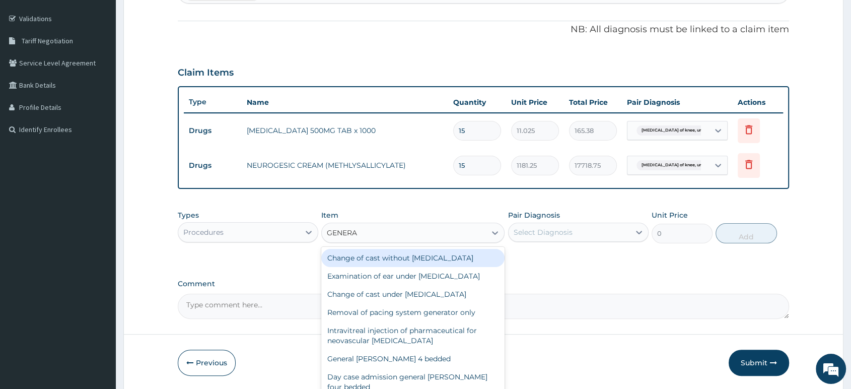
type input "GENERAL"
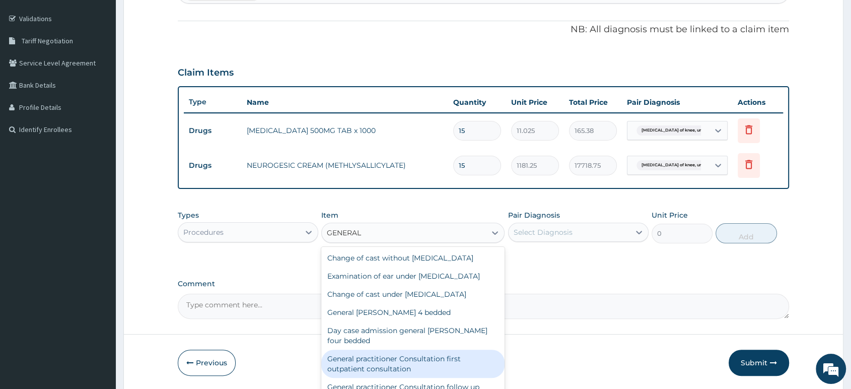
click at [444, 358] on div "General practitioner Consultation first outpatient consultation" at bounding box center [412, 363] width 183 height 28
type input "2500"
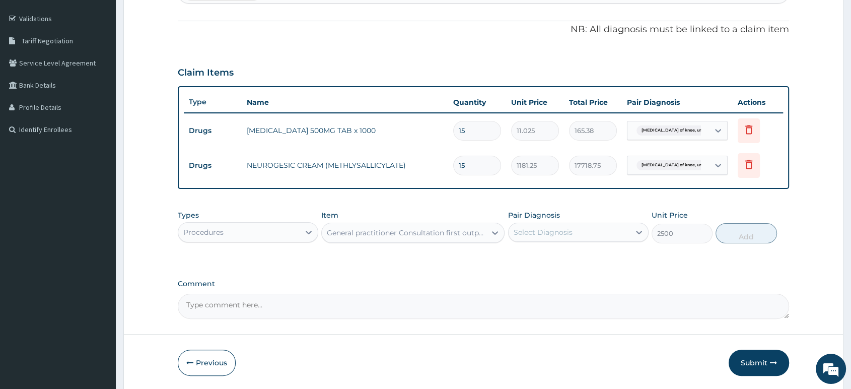
click at [540, 234] on div "Select Diagnosis" at bounding box center [542, 232] width 59 height 10
click at [541, 262] on label "Osteoarthritis of knee, unspecified" at bounding box center [555, 257] width 62 height 10
checkbox input "true"
click at [737, 233] on button "Add" at bounding box center [745, 233] width 61 height 20
type input "0"
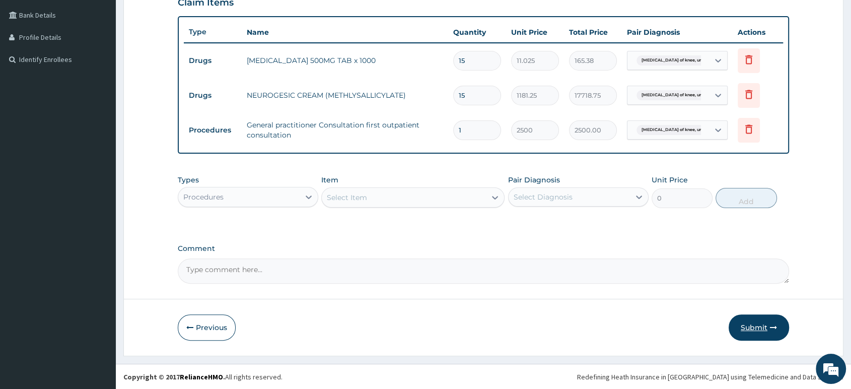
click at [758, 329] on button "Submit" at bounding box center [758, 327] width 60 height 26
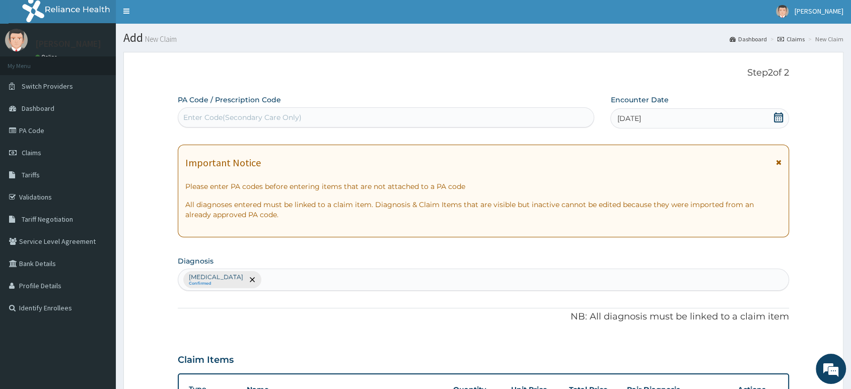
scroll to position [0, 0]
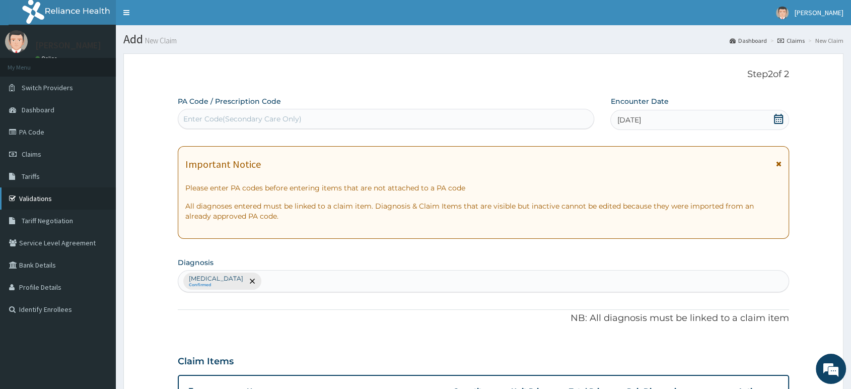
click at [44, 200] on link "Validations" at bounding box center [58, 198] width 116 height 22
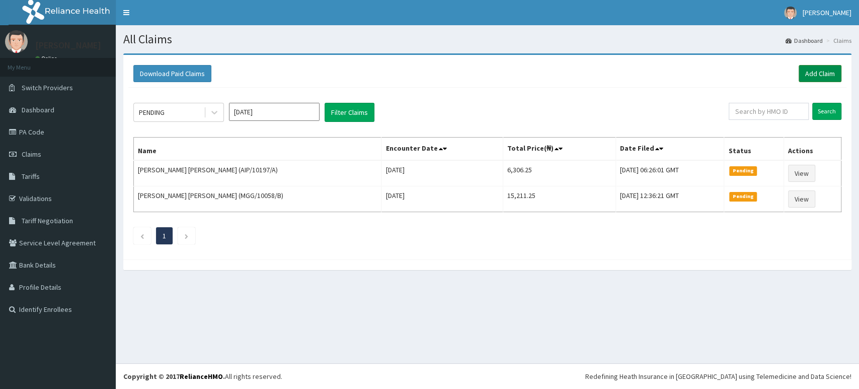
click at [817, 71] on link "Add Claim" at bounding box center [820, 73] width 43 height 17
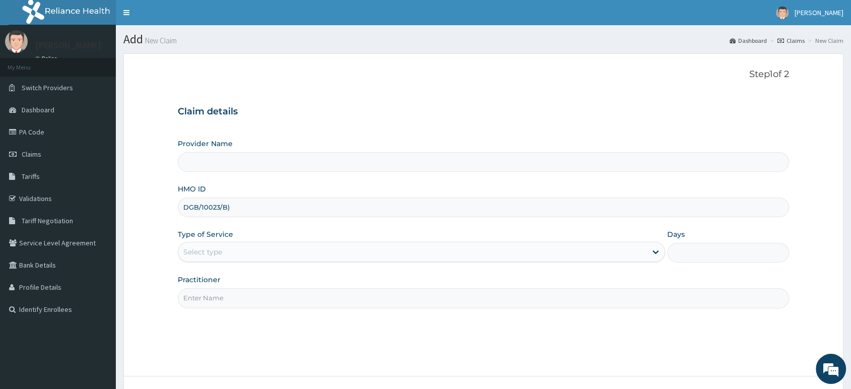
type input "DGB/10023/B)"
click at [262, 247] on div "Select type" at bounding box center [412, 252] width 468 height 16
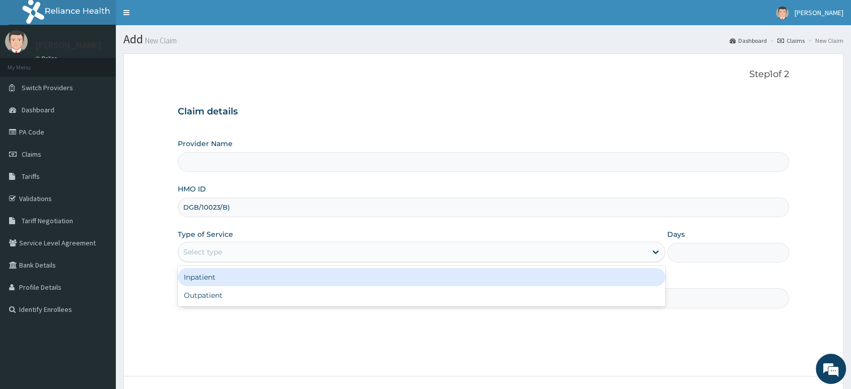
type input "Delta Crown Hospital & Maternity Home"
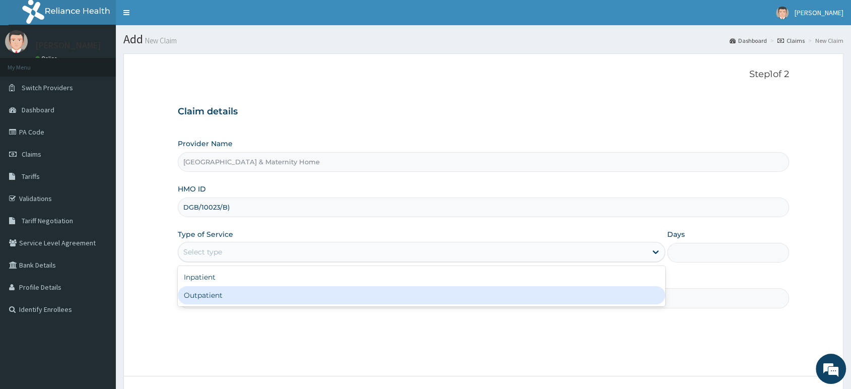
click at [236, 294] on div "Outpatient" at bounding box center [421, 295] width 487 height 18
type input "1"
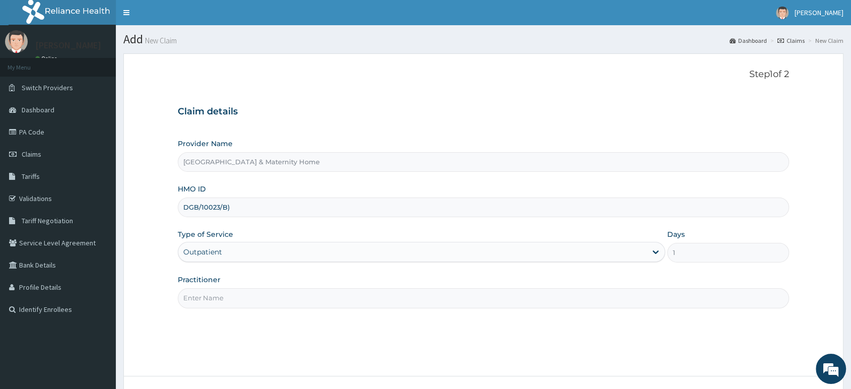
click at [246, 293] on input "Practitioner" at bounding box center [483, 298] width 611 height 20
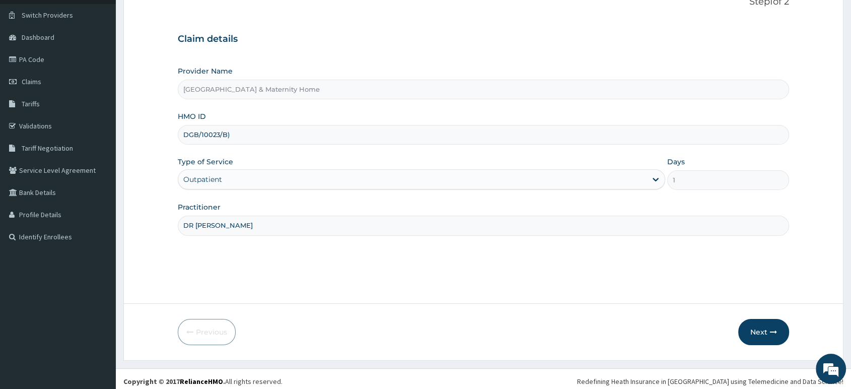
scroll to position [77, 0]
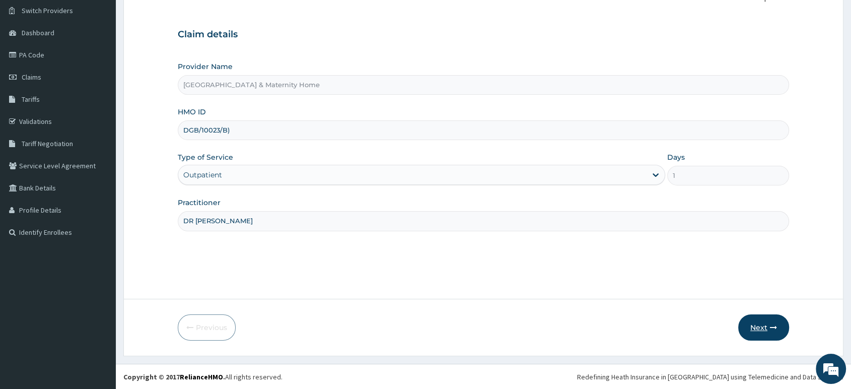
type input "DR MAMA"
click at [767, 330] on button "Next" at bounding box center [763, 327] width 51 height 26
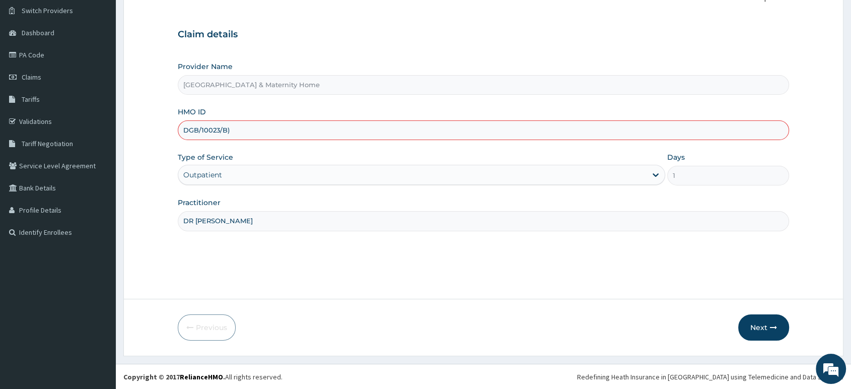
scroll to position [0, 0]
type input "DGB/10023/B"
click at [758, 326] on button "Next" at bounding box center [763, 327] width 51 height 26
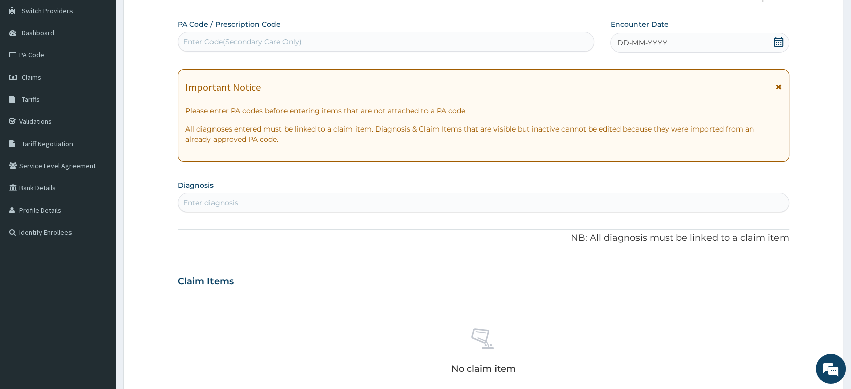
click at [777, 85] on icon at bounding box center [779, 86] width 6 height 7
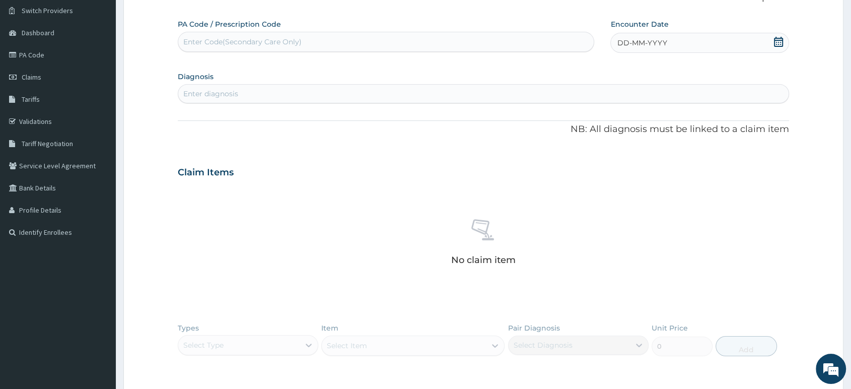
click at [774, 42] on icon at bounding box center [778, 42] width 9 height 10
click at [606, 135] on div "12" at bounding box center [599, 138] width 15 height 15
click at [554, 92] on div "Enter diagnosis" at bounding box center [483, 94] width 610 height 16
type input "OSTEO"
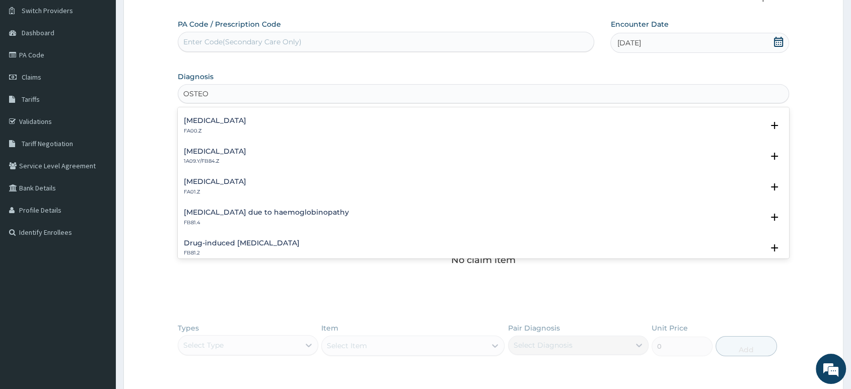
scroll to position [652, 0]
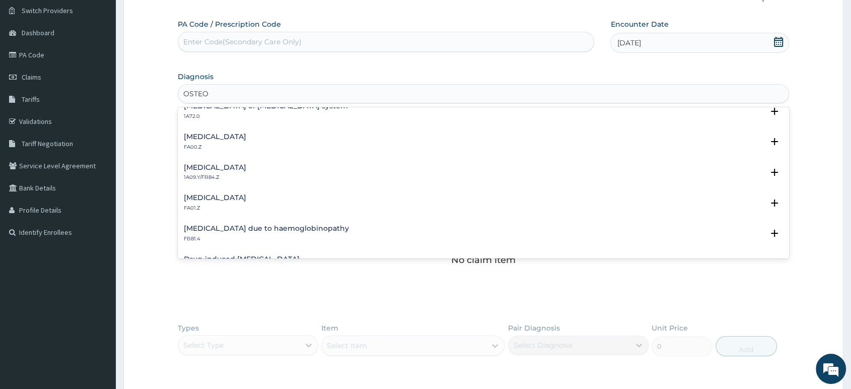
click at [246, 199] on h4 "Osteoarthritis of knee, unspecified" at bounding box center [215, 198] width 62 height 8
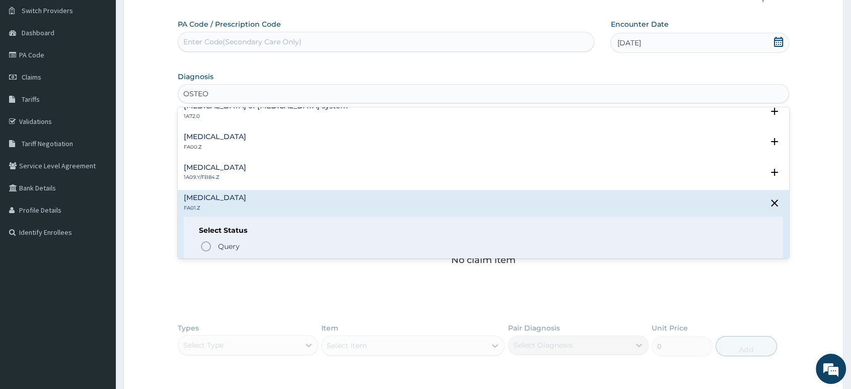
scroll to position [709, 0]
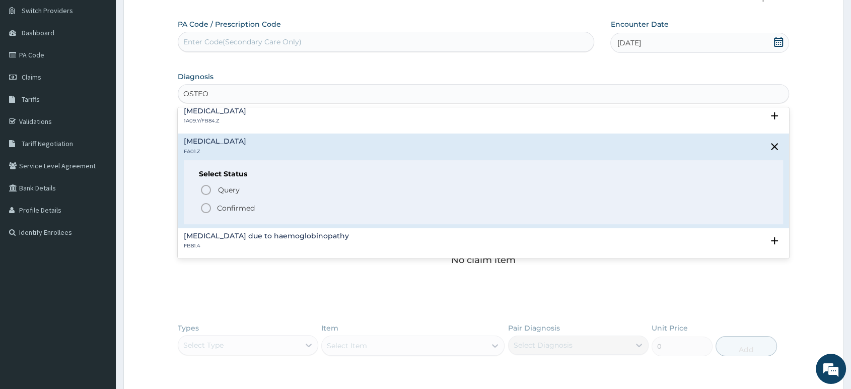
click at [238, 205] on p "Confirmed" at bounding box center [236, 208] width 38 height 10
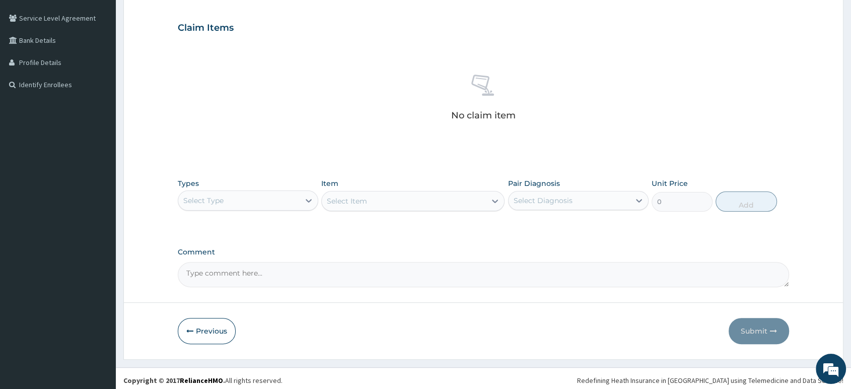
scroll to position [227, 0]
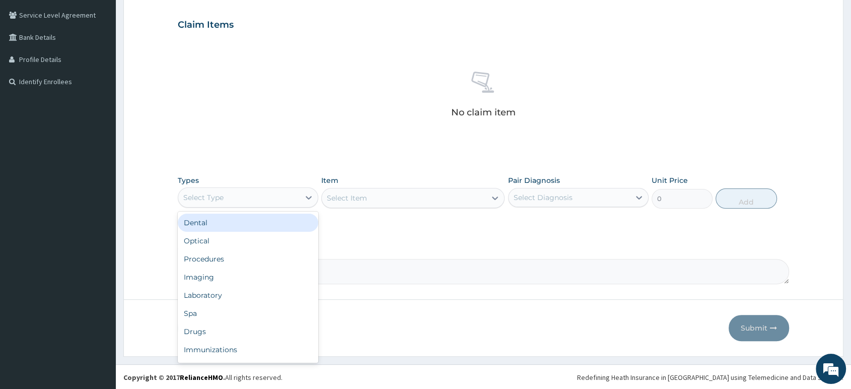
click at [279, 193] on div "Select Type" at bounding box center [238, 197] width 121 height 16
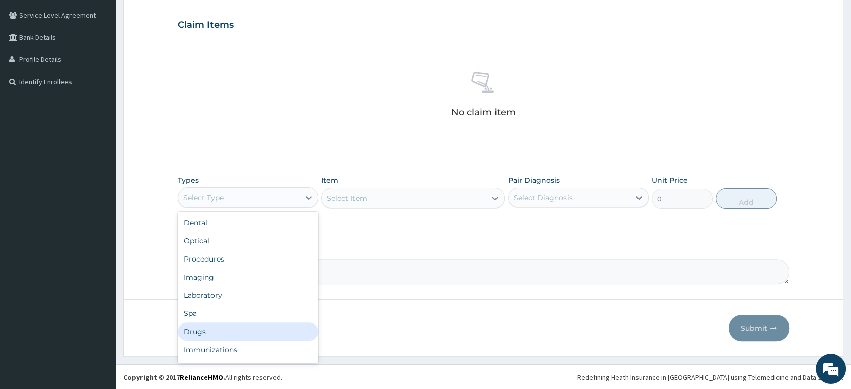
click at [218, 325] on div "Drugs" at bounding box center [248, 331] width 140 height 18
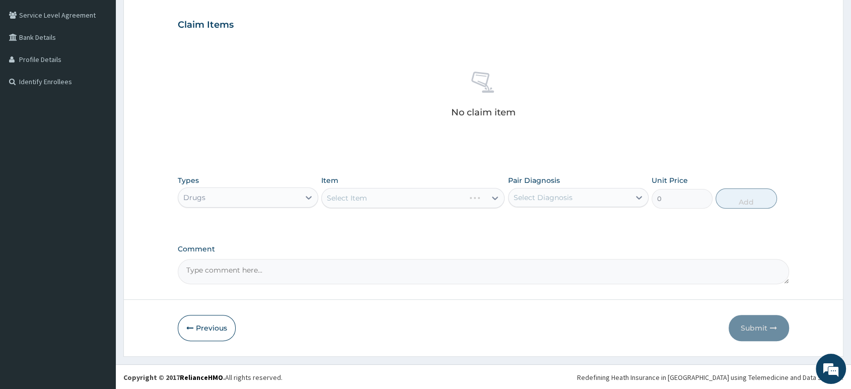
click at [382, 202] on div "Select Item" at bounding box center [412, 198] width 183 height 20
click at [385, 200] on div "Select Item" at bounding box center [404, 198] width 164 height 16
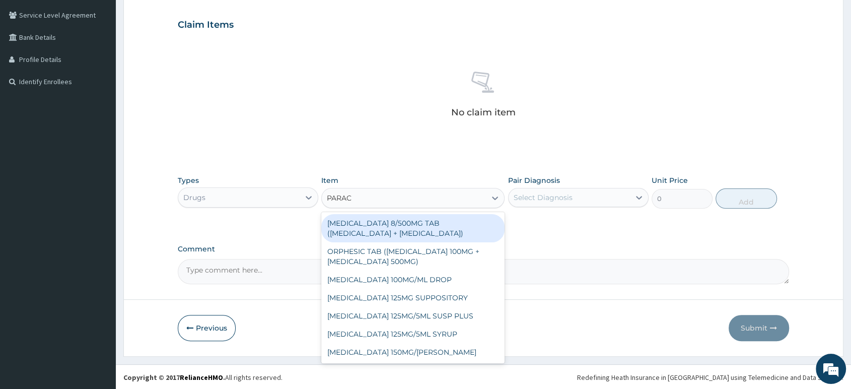
type input "PARACE"
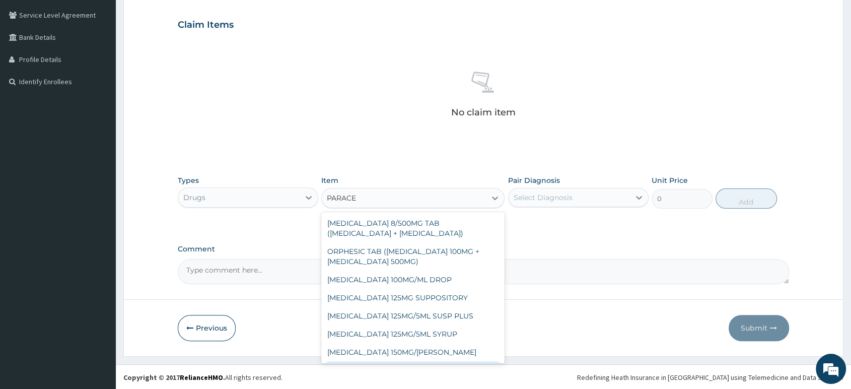
scroll to position [54, 0]
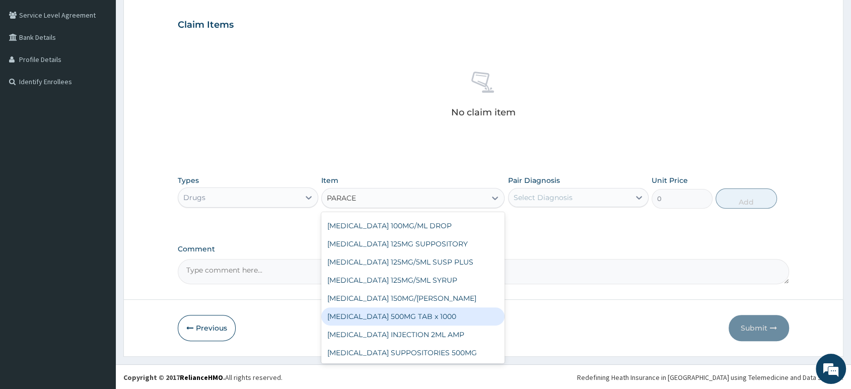
click at [431, 315] on div "PARACETAMOL 500MG TAB x 1000" at bounding box center [412, 316] width 183 height 18
type input "11.025"
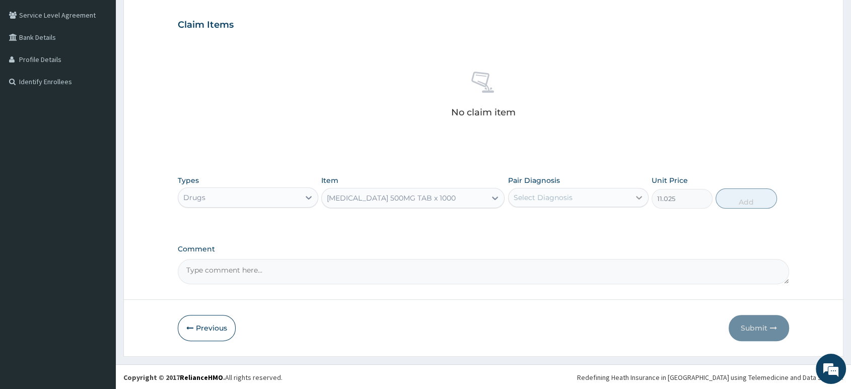
click at [630, 188] on div at bounding box center [639, 197] width 18 height 18
click at [565, 227] on label "Osteoarthritis of knee, unspecified" at bounding box center [555, 222] width 62 height 10
checkbox input "true"
click at [728, 201] on button "Add" at bounding box center [745, 198] width 61 height 20
type input "0"
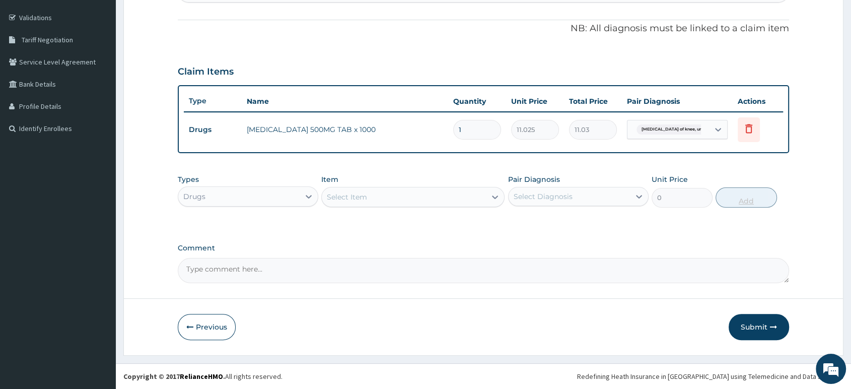
scroll to position [180, 0]
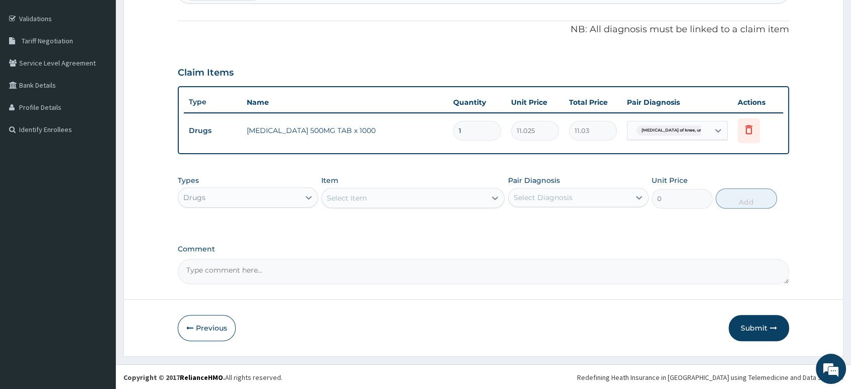
type input "0.00"
type input "3"
type input "33.08"
type input "30"
type input "330.75"
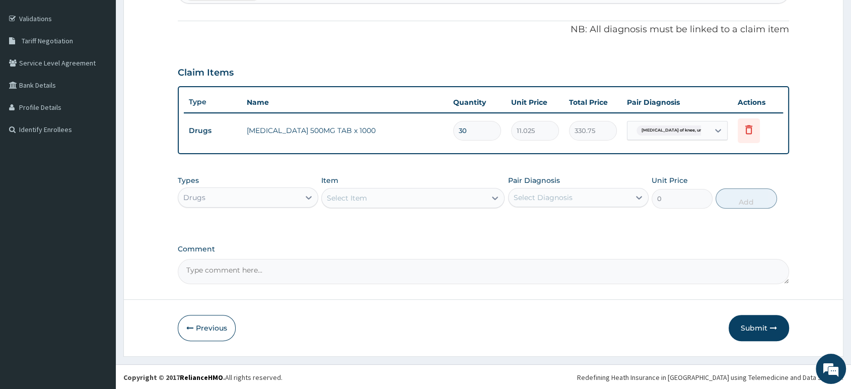
type input "30"
click at [427, 201] on div "Select Item" at bounding box center [404, 198] width 164 height 16
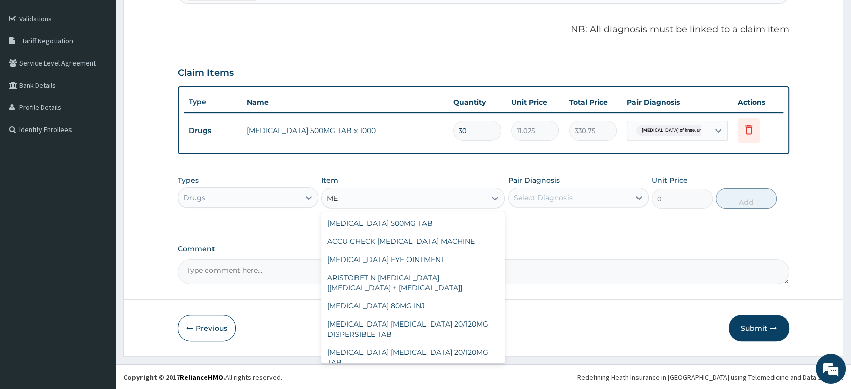
type input "M"
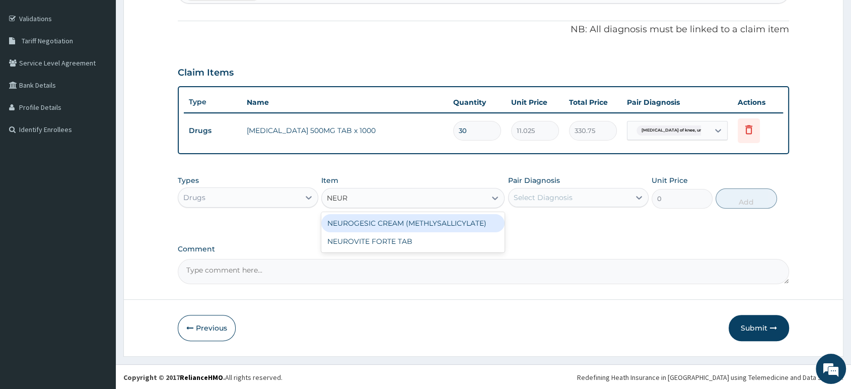
type input "NEURO"
click at [428, 223] on div "NEUROGESIC CREAM (METHLYSALLICYLATE)" at bounding box center [412, 223] width 183 height 18
type input "1181.25"
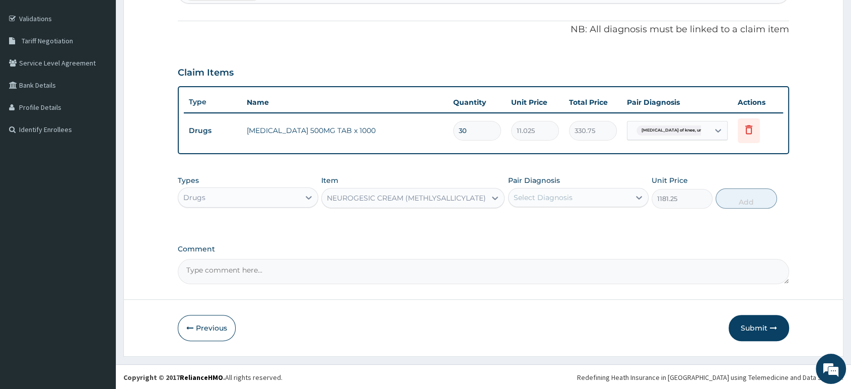
click at [551, 205] on div "Select Diagnosis" at bounding box center [578, 197] width 140 height 19
click at [555, 225] on label "Osteoarthritis of knee, unspecified" at bounding box center [555, 222] width 62 height 10
checkbox input "true"
click at [751, 203] on button "Add" at bounding box center [745, 198] width 61 height 20
type input "0"
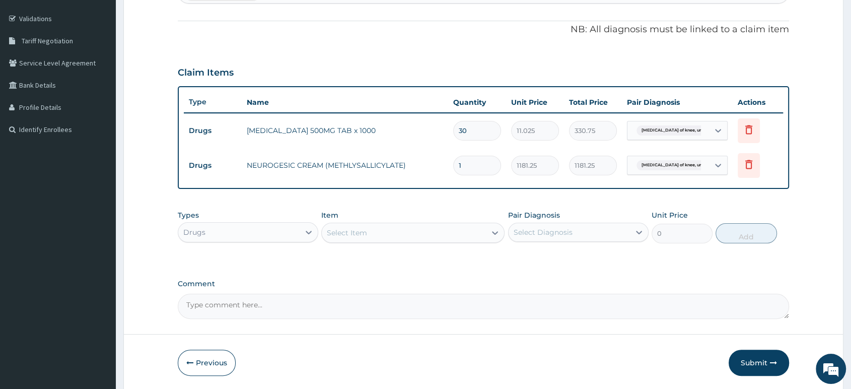
click at [405, 230] on div "Select Item" at bounding box center [404, 232] width 164 height 16
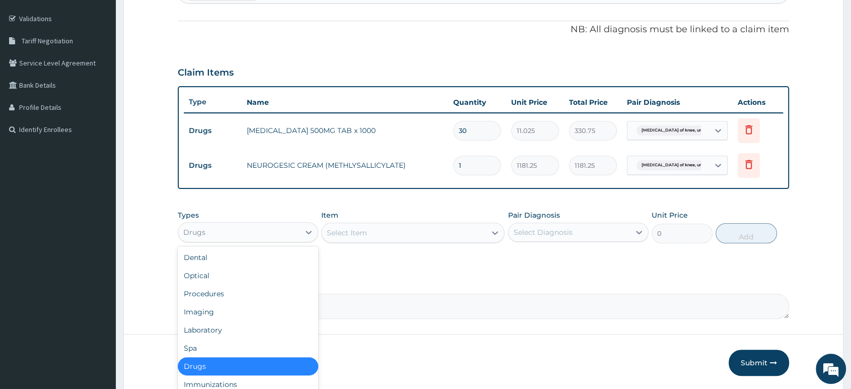
click at [283, 236] on div "Drugs" at bounding box center [238, 232] width 121 height 16
click at [249, 294] on div "Procedures" at bounding box center [248, 293] width 140 height 18
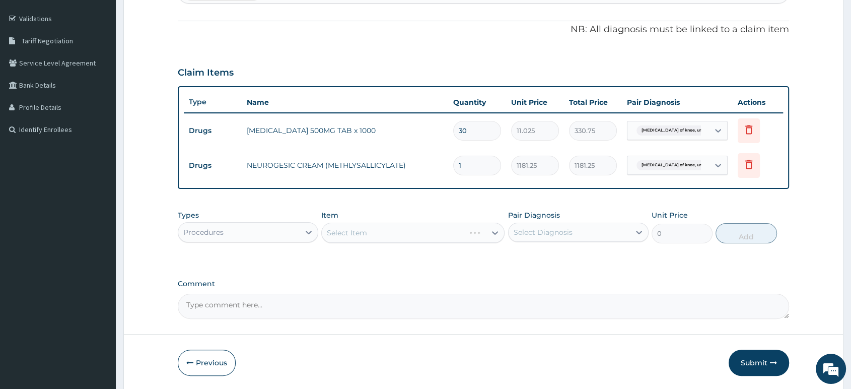
click at [395, 232] on div "Select Item" at bounding box center [412, 232] width 183 height 20
click at [395, 232] on div "Select Item" at bounding box center [404, 232] width 164 height 16
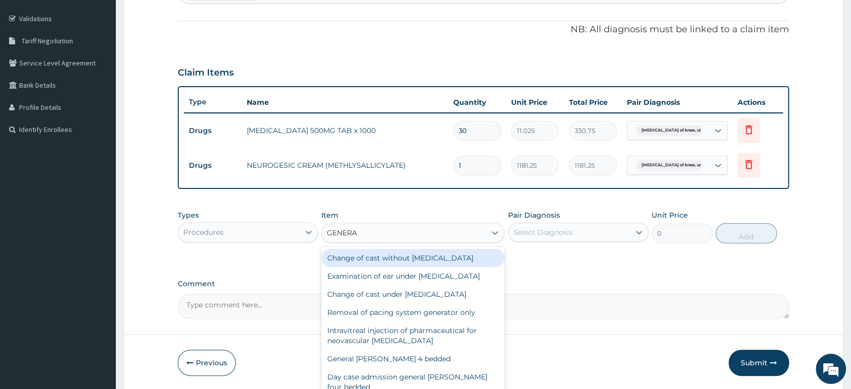
type input "GENERAL"
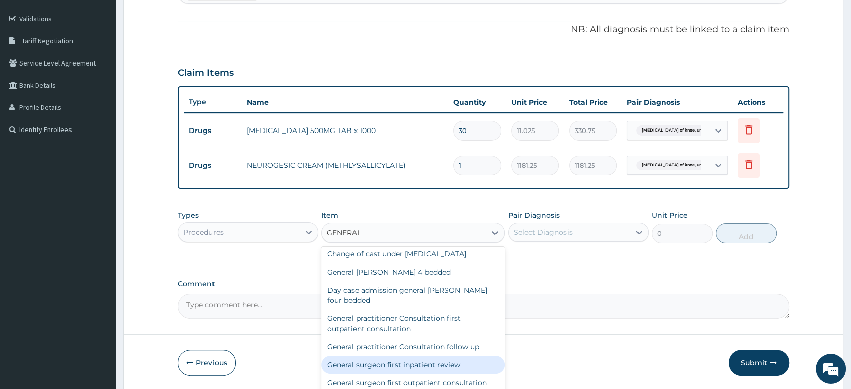
scroll to position [56, 0]
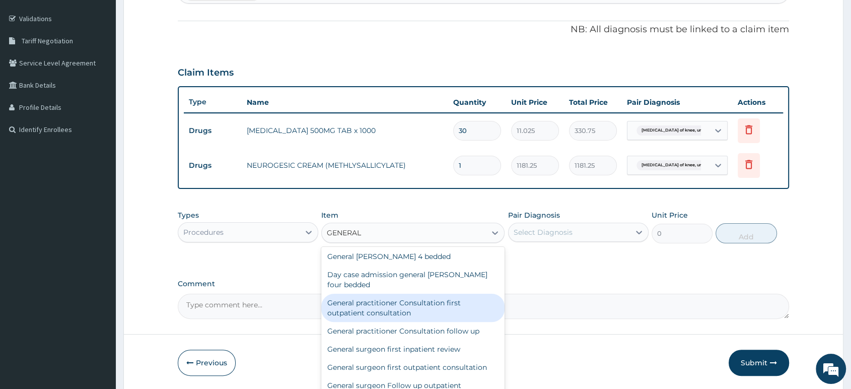
click at [414, 317] on div "General practitioner Consultation first outpatient consultation" at bounding box center [412, 307] width 183 height 28
type input "2500"
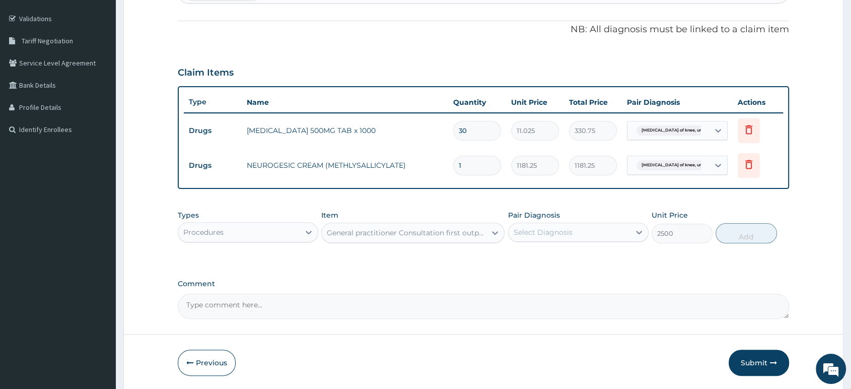
click at [561, 239] on div "Select Diagnosis" at bounding box center [568, 232] width 121 height 16
click at [560, 261] on label "Osteoarthritis of knee, unspecified" at bounding box center [555, 257] width 62 height 10
checkbox input "true"
click at [729, 237] on button "Add" at bounding box center [745, 233] width 61 height 20
type input "0"
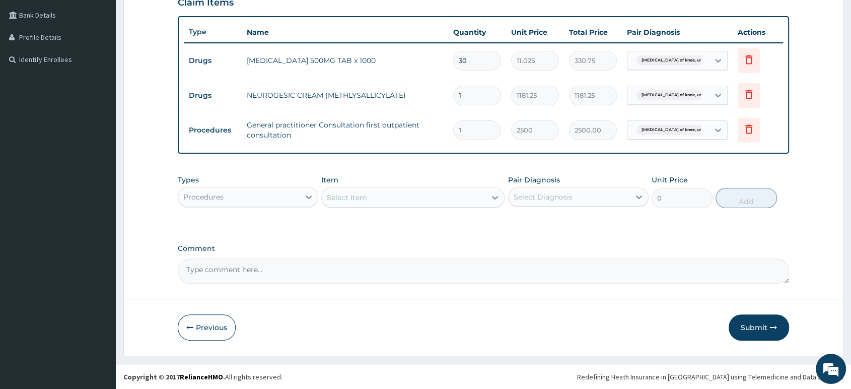
scroll to position [250, 0]
click at [751, 322] on button "Submit" at bounding box center [758, 327] width 60 height 26
